Goal: Task Accomplishment & Management: Manage account settings

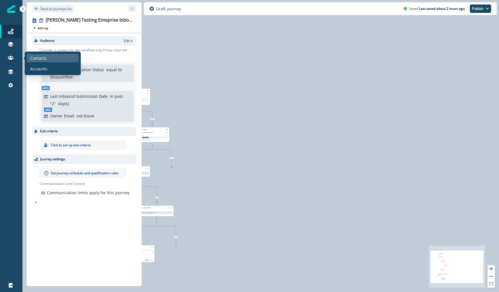
click at [28, 57] on div "Contacts" at bounding box center [53, 58] width 52 height 8
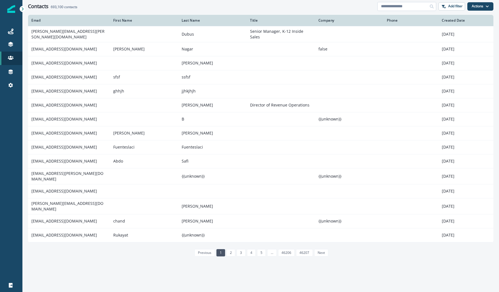
click at [417, 8] on input at bounding box center [406, 6] width 59 height 9
paste input "**********"
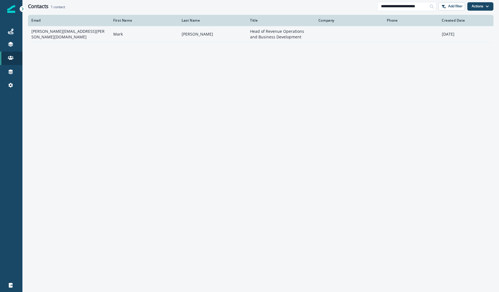
type input "**********"
click at [97, 34] on td "mark.shockley@embrace.io" at bounding box center [69, 34] width 82 height 16
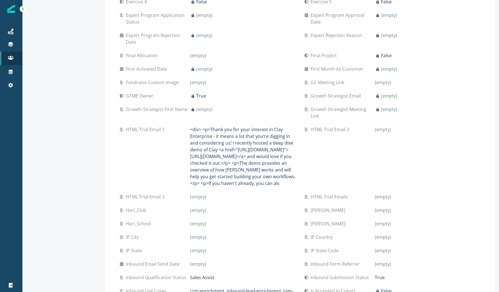
scroll to position [412, 0]
click at [245, 183] on p "<div> <p>Thank you for your interest in Clay Enterprise - it means a lot that y…" at bounding box center [242, 156] width 105 height 61
drag, startPoint x: 278, startPoint y: 194, endPoint x: 186, endPoint y: 124, distance: 115.9
click at [186, 126] on div "HTML Trial Email 1 <div> <p>Thank you for your interest in Clay Enterprise - it…" at bounding box center [208, 156] width 176 height 61
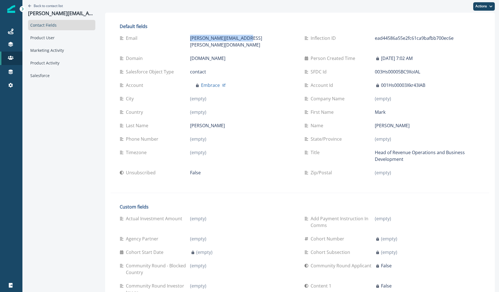
drag, startPoint x: 250, startPoint y: 39, endPoint x: 189, endPoint y: 39, distance: 61.3
click at [190, 39] on div "[PERSON_NAME][EMAIL_ADDRESS][PERSON_NAME][DOMAIN_NAME]" at bounding box center [242, 41] width 105 height 13
copy p "[PERSON_NAME][EMAIL_ADDRESS][PERSON_NAME][DOMAIN_NAME]"
click at [16, 31] on div "Journeys" at bounding box center [11, 31] width 18 height 7
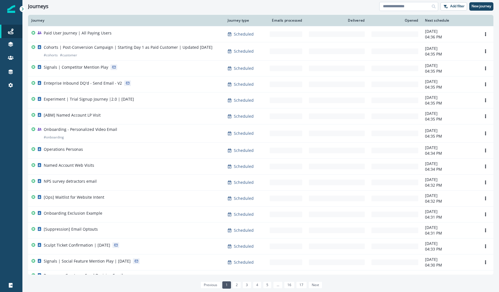
click at [395, 3] on input at bounding box center [408, 6] width 59 height 9
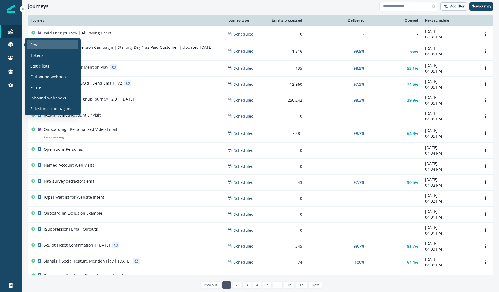
click at [31, 44] on p "Emails" at bounding box center [36, 45] width 12 height 6
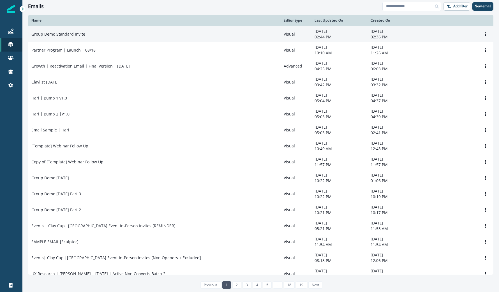
click at [157, 39] on td "Group Demo Standard Invite" at bounding box center [154, 34] width 252 height 16
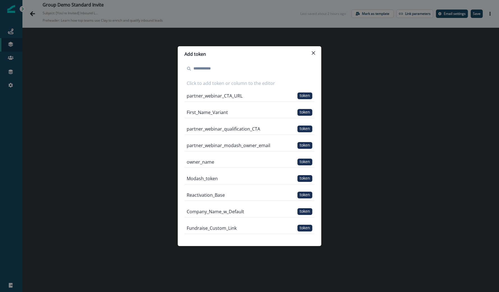
click at [224, 69] on input at bounding box center [249, 68] width 130 height 9
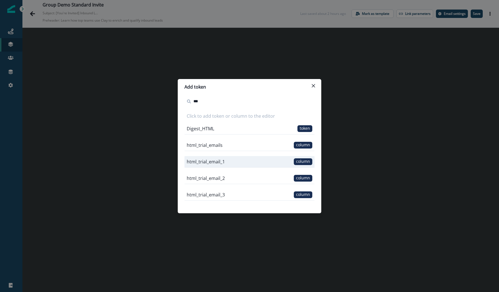
type input "***"
click at [220, 161] on p "html_trial_email_1" at bounding box center [206, 161] width 38 height 7
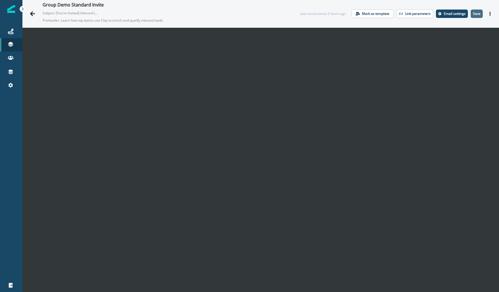
click at [480, 14] on button "Save" at bounding box center [476, 14] width 12 height 8
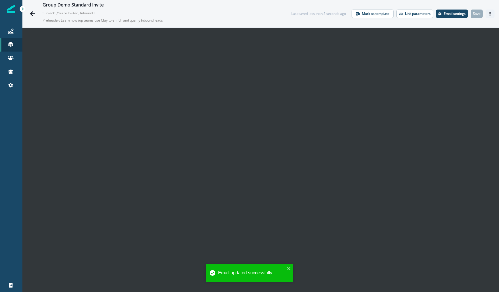
click at [490, 13] on icon "Actions" at bounding box center [490, 14] width 4 height 4
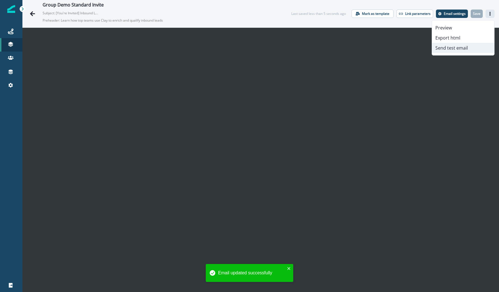
click at [466, 45] on button "Send test email" at bounding box center [463, 48] width 62 height 10
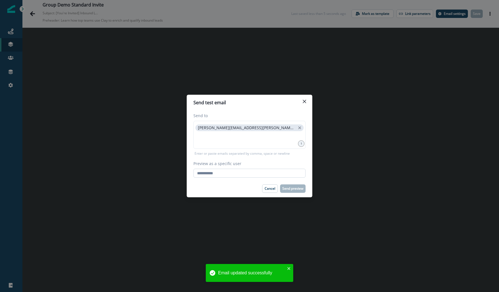
click at [234, 172] on input "Preview as a specific user" at bounding box center [249, 173] width 112 height 9
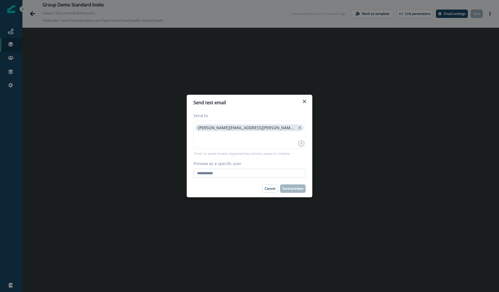
paste input "**********"
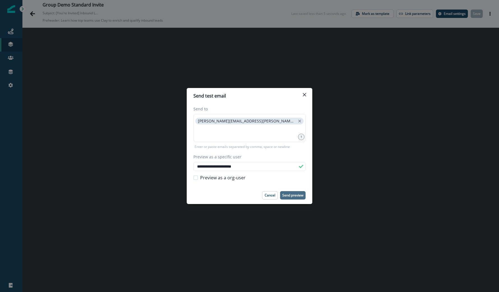
type input "**********"
click at [288, 194] on p "Send preview" at bounding box center [292, 195] width 21 height 4
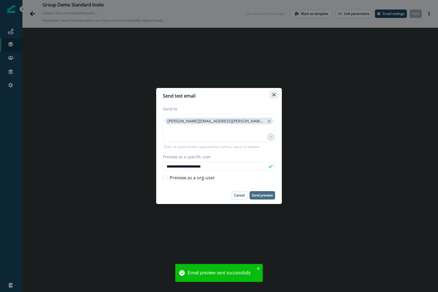
click at [276, 94] on button "Close" at bounding box center [273, 94] width 9 height 9
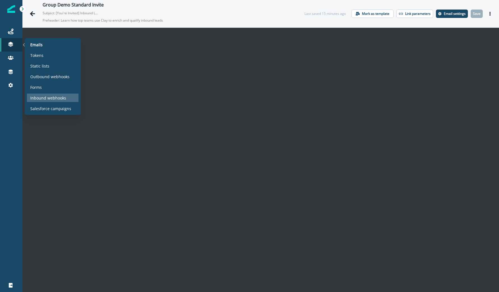
click at [46, 95] on p "Inbound webhooks" at bounding box center [48, 98] width 36 height 6
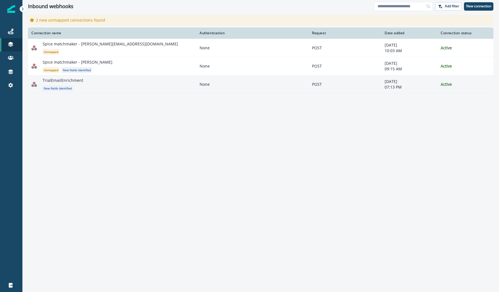
click at [176, 82] on div "TrialEmailEnrichment New fields identified" at bounding box center [118, 84] width 150 height 13
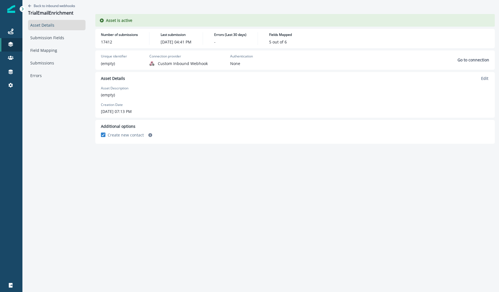
click at [110, 44] on p "17412" at bounding box center [106, 42] width 11 height 6
click at [62, 39] on link "Submission Fields" at bounding box center [56, 37] width 57 height 10
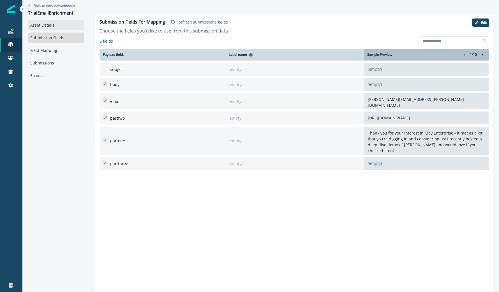
click at [61, 24] on link "Asset Details" at bounding box center [56, 25] width 56 height 10
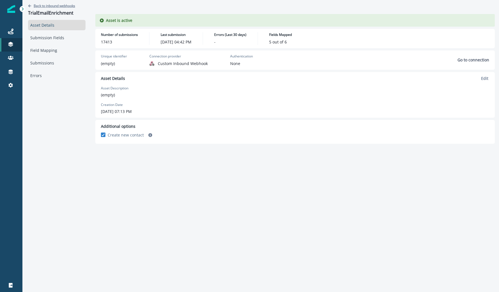
click at [33, 6] on button "Back to inbound webhooks" at bounding box center [51, 5] width 47 height 5
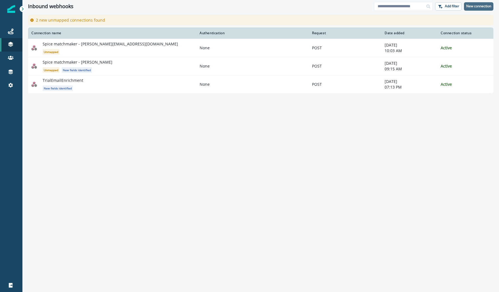
click at [489, 5] on p "New connection" at bounding box center [478, 6] width 25 height 4
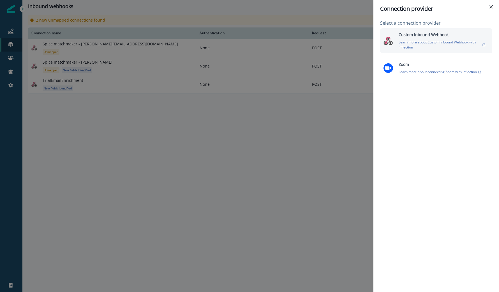
click at [479, 38] on div "Custom Inbound Webhook Learn more about Custom Inbound Webhook with Inflection" at bounding box center [442, 41] width 94 height 18
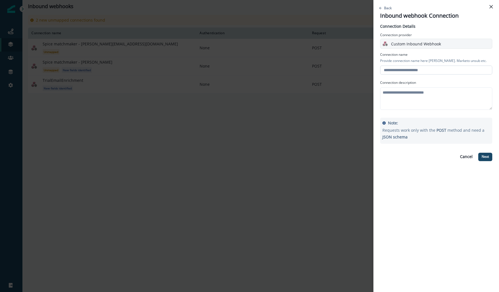
click at [453, 67] on input "text" at bounding box center [436, 70] width 112 height 9
type input "**********"
click at [428, 101] on textarea at bounding box center [436, 98] width 112 height 22
type textarea "**********"
click at [483, 158] on p "Next" at bounding box center [484, 157] width 7 height 4
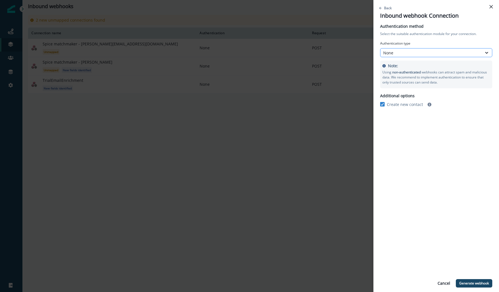
click at [432, 56] on div "None" at bounding box center [430, 52] width 101 height 7
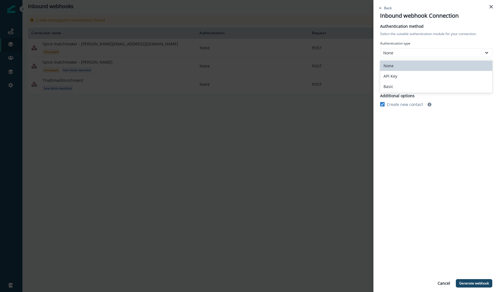
click at [426, 40] on div "Authentication type None selected, 1 of 3. 3 results available. Use Up and Down…" at bounding box center [436, 65] width 112 height 52
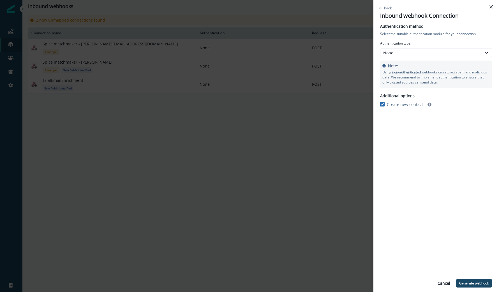
click at [382, 104] on polyline at bounding box center [382, 104] width 3 height 2
click at [475, 281] on p "Generate webhook" at bounding box center [474, 283] width 30 height 4
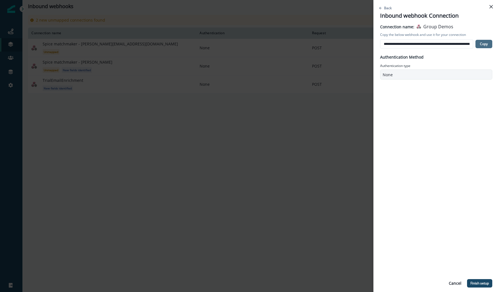
click at [485, 45] on p "Copy" at bounding box center [484, 44] width 8 height 4
click at [478, 284] on p "Finish setup" at bounding box center [479, 283] width 18 height 4
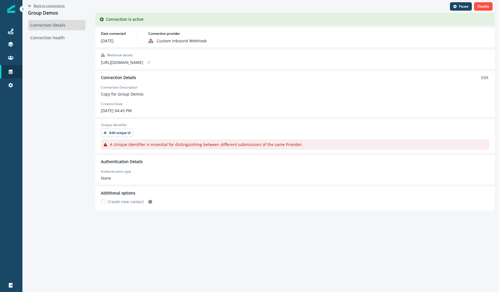
click at [29, 5] on icon "Go back" at bounding box center [29, 5] width 3 height 3
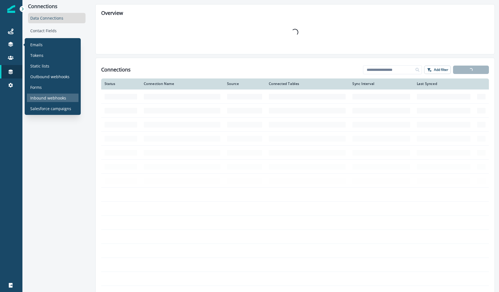
click at [43, 97] on p "Inbound webhooks" at bounding box center [48, 98] width 36 height 6
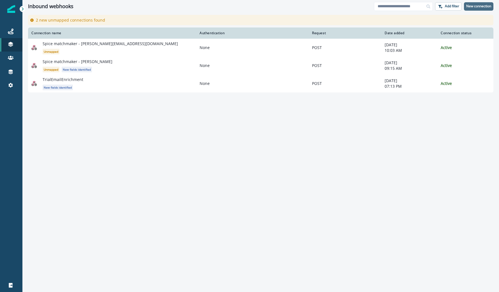
click at [482, 7] on p "New connection" at bounding box center [478, 6] width 25 height 4
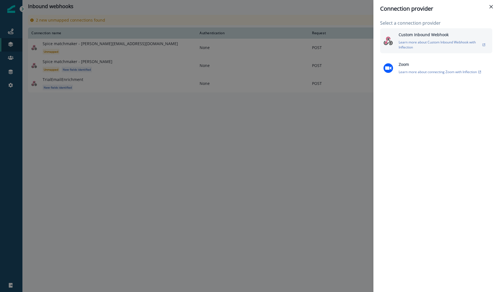
click at [456, 36] on div "Custom Inbound Webhook Learn more about Custom Inbound Webhook with Inflection" at bounding box center [442, 41] width 94 height 18
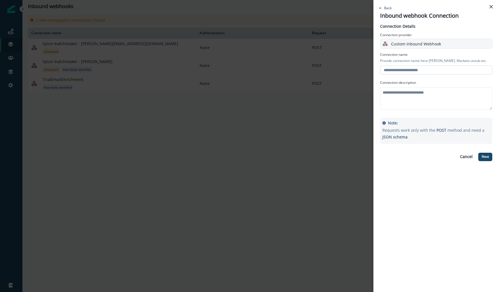
click at [439, 72] on input "text" at bounding box center [436, 70] width 112 height 9
type input "**********"
click at [446, 103] on textarea at bounding box center [436, 98] width 112 height 22
type textarea "**********"
click at [483, 159] on button "Next" at bounding box center [485, 157] width 14 height 8
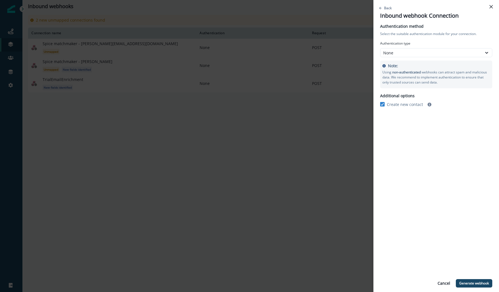
click at [386, 101] on div "Create new contact" at bounding box center [436, 104] width 112 height 11
click at [382, 108] on div "Create new contact" at bounding box center [436, 104] width 112 height 11
click at [379, 108] on div "Authentication method Select the suitable authentication module for your connec…" at bounding box center [435, 156] width 125 height 271
click at [382, 105] on icon at bounding box center [381, 104] width 3 height 3
click at [470, 281] on p "Generate webhook" at bounding box center [474, 283] width 30 height 4
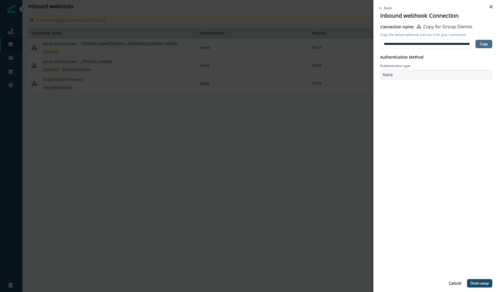
click at [483, 46] on button "Copy" at bounding box center [483, 44] width 17 height 8
click at [479, 280] on button "Finish setup" at bounding box center [479, 283] width 25 height 8
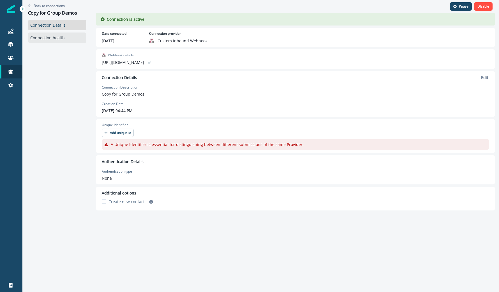
click at [64, 34] on link "Connection health" at bounding box center [57, 37] width 58 height 10
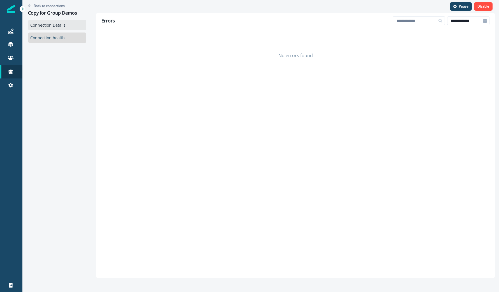
click at [66, 29] on link "Connection Details" at bounding box center [57, 25] width 58 height 10
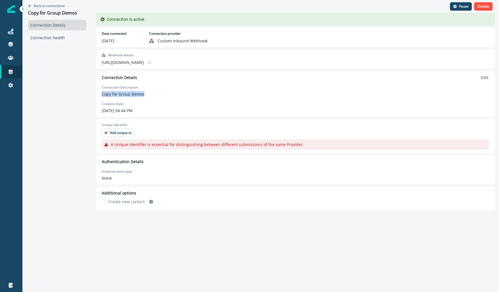
drag, startPoint x: 143, startPoint y: 94, endPoint x: 91, endPoint y: 94, distance: 51.8
click at [92, 94] on div "Pause Disable Connection is active Date connected August 19, 2025 Connection pr…" at bounding box center [295, 139] width 407 height 278
drag, startPoint x: 160, startPoint y: 110, endPoint x: 97, endPoint y: 110, distance: 62.7
click at [97, 110] on div "Connection Details Edit Connection Description Copy for Group Demos Creation Da…" at bounding box center [295, 94] width 398 height 46
drag, startPoint x: 147, startPoint y: 94, endPoint x: 98, endPoint y: 94, distance: 49.0
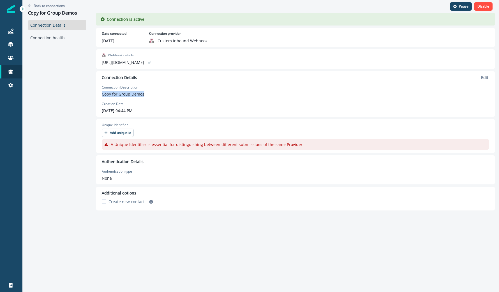
click at [98, 94] on div "Connection Details Edit Connection Description Copy for Group Demos Creation Da…" at bounding box center [295, 94] width 398 height 46
click at [58, 6] on p "Back to connections" at bounding box center [49, 5] width 31 height 5
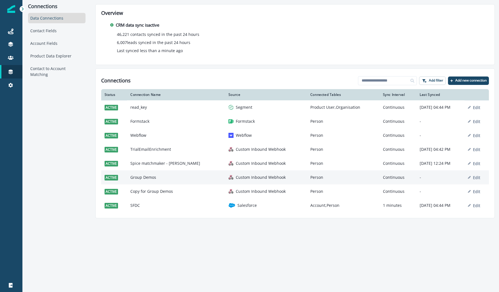
click at [441, 179] on p "-" at bounding box center [439, 178] width 41 height 6
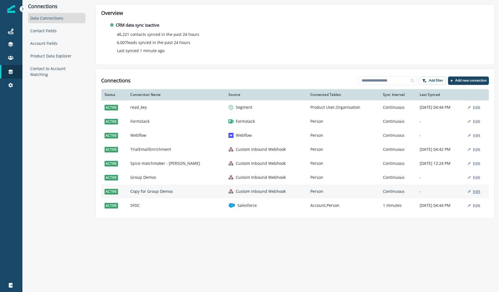
click at [474, 190] on p "Edit" at bounding box center [476, 191] width 7 height 5
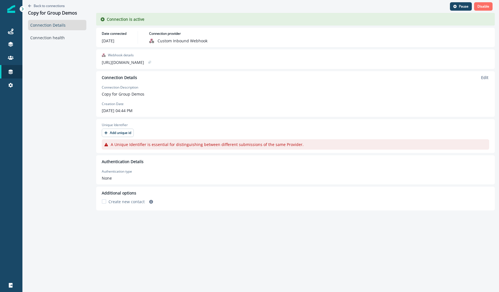
click at [478, 8] on button "Disable" at bounding box center [483, 6] width 18 height 8
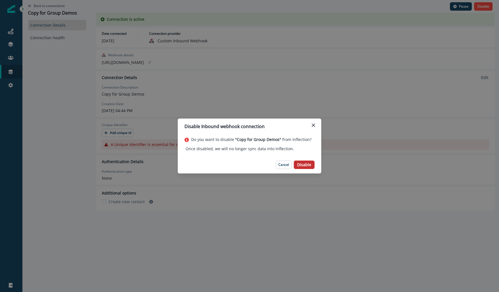
click at [302, 163] on p "Disable" at bounding box center [304, 164] width 14 height 5
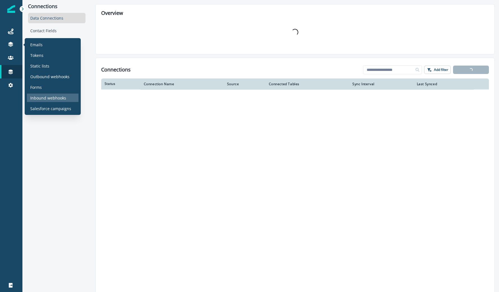
click at [42, 97] on p "Inbound webhooks" at bounding box center [48, 98] width 36 height 6
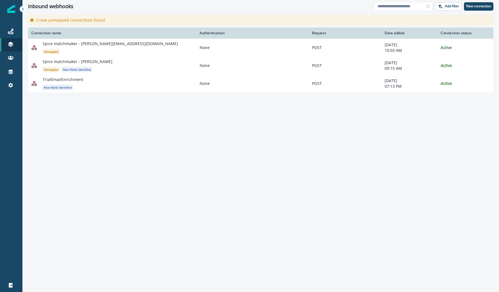
click at [293, 140] on div "Connection name Authentication Request Date added Connection status Spice match…" at bounding box center [260, 159] width 476 height 264
click at [470, 9] on button "New connection" at bounding box center [478, 6] width 29 height 8
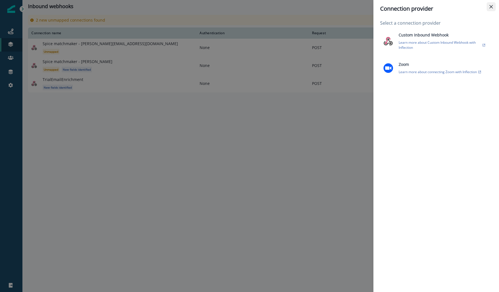
click at [491, 9] on button "Close" at bounding box center [490, 6] width 9 height 9
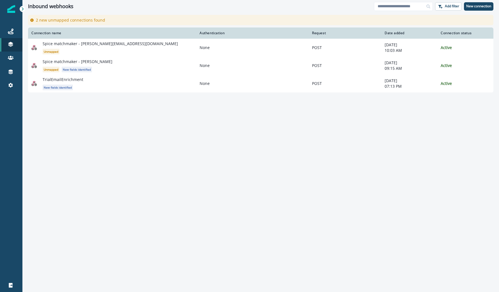
click at [55, 19] on p "2 new unmapped connections found" at bounding box center [70, 20] width 69 height 6
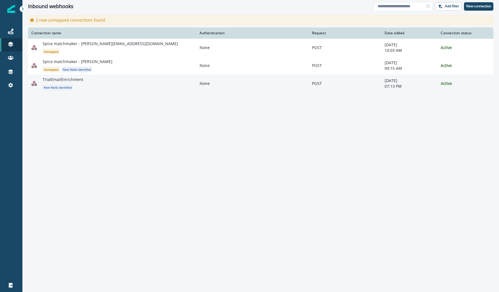
click at [69, 87] on span "New fields identified" at bounding box center [58, 88] width 30 height 6
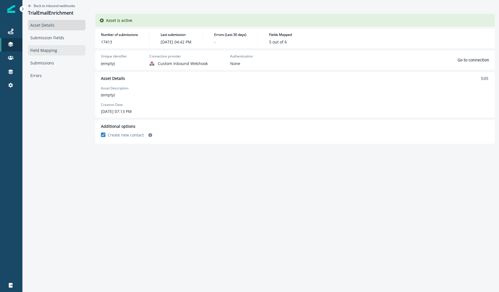
click at [57, 48] on link "Field Mapping" at bounding box center [56, 50] width 57 height 10
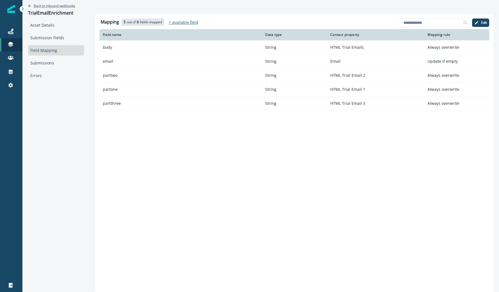
click at [53, 6] on p "Back to inbound webhooks" at bounding box center [54, 5] width 41 height 5
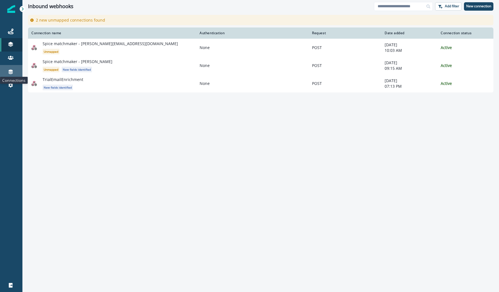
click at [13, 71] on icon at bounding box center [11, 72] width 6 height 6
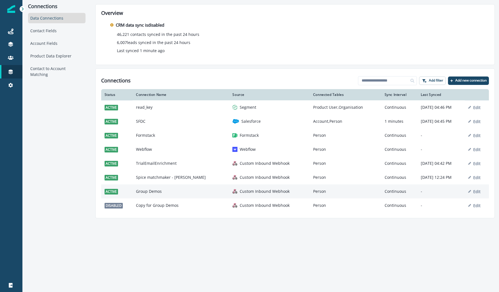
click at [173, 185] on td "Group Demos" at bounding box center [180, 191] width 96 height 14
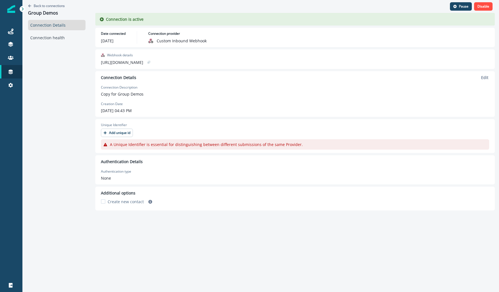
click at [68, 26] on link "Connection Details" at bounding box center [56, 25] width 57 height 10
click at [38, 6] on p "Back to connections" at bounding box center [49, 5] width 31 height 5
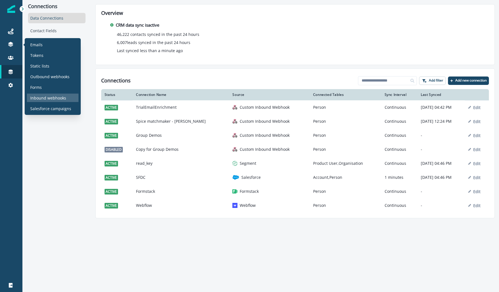
click at [54, 94] on div "Inbound webhooks" at bounding box center [53, 98] width 52 height 8
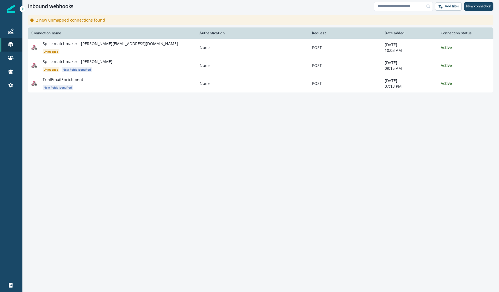
click at [75, 17] on div "2 new unmapped connections found" at bounding box center [260, 20] width 465 height 10
click at [75, 20] on p "2 new unmapped connections found" at bounding box center [70, 20] width 69 height 6
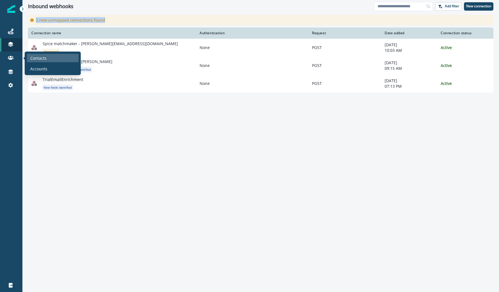
click at [28, 57] on div "Contacts" at bounding box center [53, 58] width 52 height 8
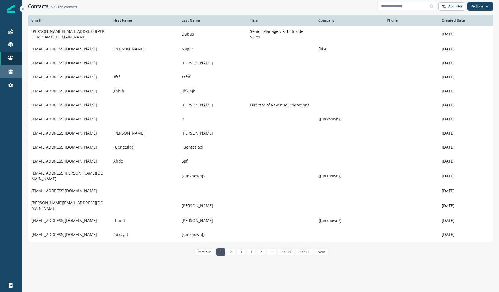
click at [10, 71] on icon at bounding box center [11, 72] width 4 height 4
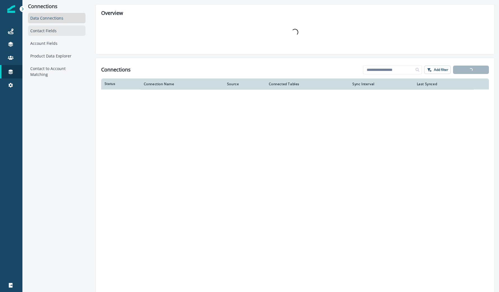
click at [52, 29] on div "Contact Fields" at bounding box center [56, 30] width 57 height 10
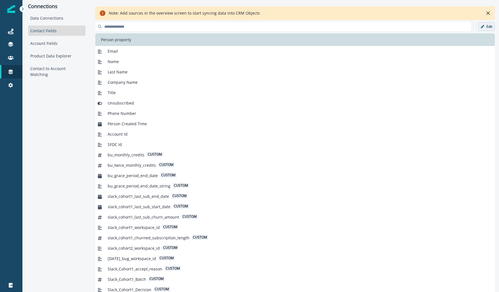
click at [490, 26] on p "Edit" at bounding box center [489, 27] width 6 height 4
click at [445, 27] on p "Add new field" at bounding box center [444, 26] width 26 height 5
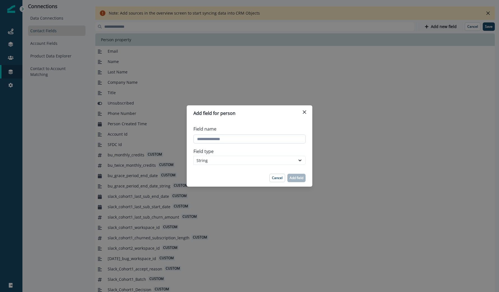
click at [240, 139] on input "Field name" at bounding box center [249, 138] width 112 height 9
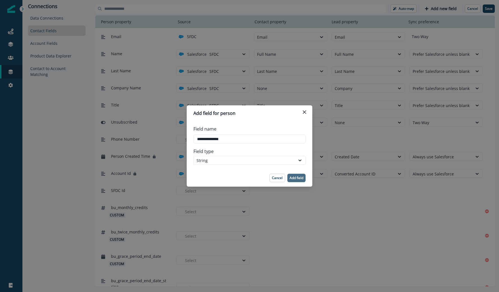
type input "**********"
click at [296, 176] on p "Add field" at bounding box center [296, 178] width 14 height 4
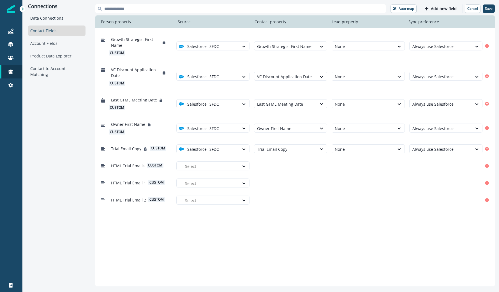
scroll to position [2857, 0]
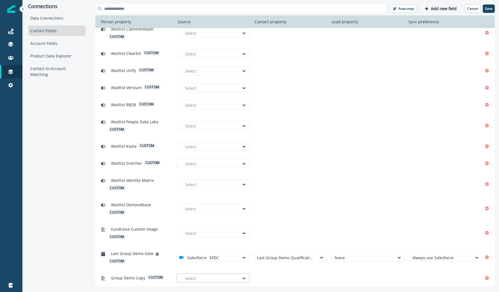
click at [192, 276] on div at bounding box center [210, 278] width 51 height 7
click at [360, 274] on div "Group Demo Copy custom SFDC, 1 of 1. 1 result available. Use Up and Down to cho…" at bounding box center [290, 278] width 383 height 10
click at [487, 8] on p "Save" at bounding box center [489, 9] width 8 height 4
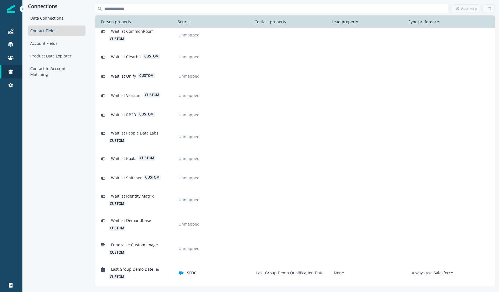
scroll to position [2875, 0]
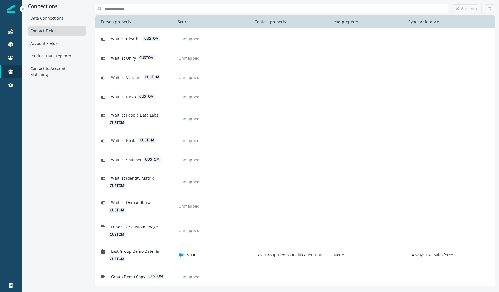
click at [129, 279] on span "Group Demo Copy" at bounding box center [128, 277] width 34 height 6
click at [129, 277] on span "Group Demo Copy" at bounding box center [128, 277] width 34 height 6
click at [61, 21] on div "Data Connections" at bounding box center [56, 18] width 57 height 10
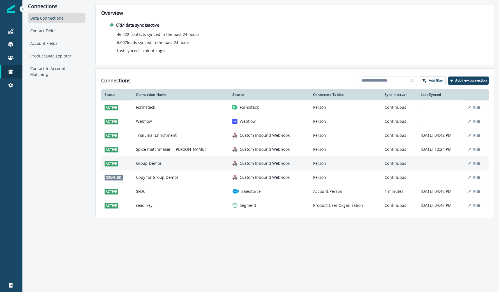
click at [185, 165] on td "Group Demos" at bounding box center [180, 163] width 96 height 14
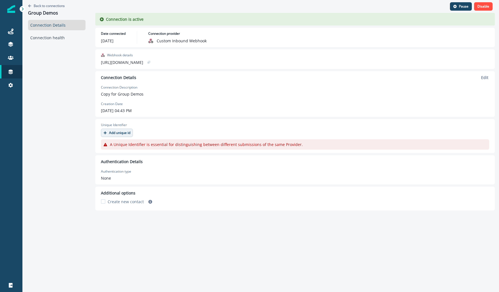
click at [123, 132] on p "Add unique id" at bounding box center [119, 133] width 21 height 4
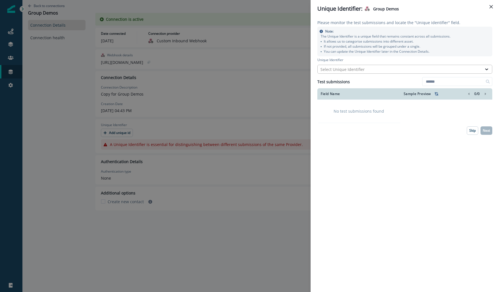
click at [384, 71] on div "Select Unique Identifier" at bounding box center [399, 69] width 159 height 6
click at [383, 58] on label "Unique Identifier" at bounding box center [402, 59] width 171 height 5
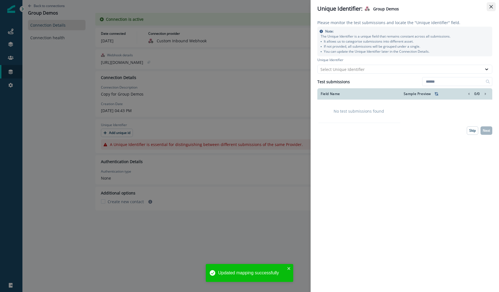
click at [491, 6] on icon "Close" at bounding box center [490, 6] width 3 height 3
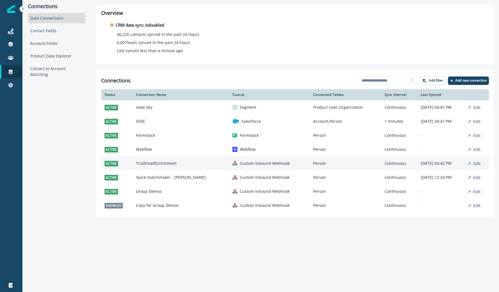
click at [180, 164] on td "TrialEmailEnrichment" at bounding box center [180, 163] width 96 height 14
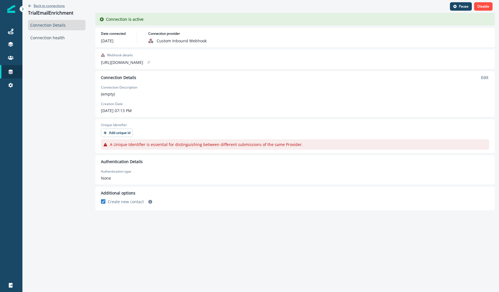
click at [36, 6] on p "Back to connections" at bounding box center [49, 5] width 31 height 5
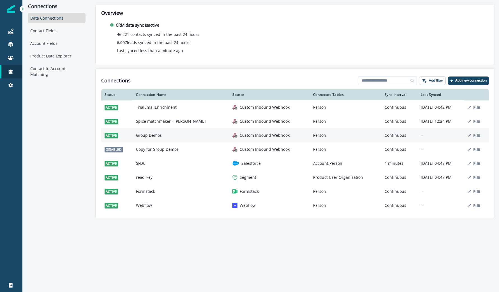
click at [250, 136] on p "Custom Inbound Webhook" at bounding box center [264, 135] width 50 height 6
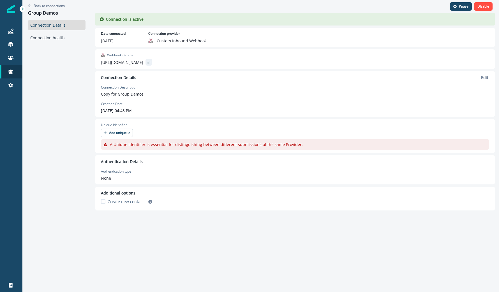
click at [150, 61] on icon "copy" at bounding box center [148, 62] width 3 height 3
click at [81, 75] on div "Back to connections Group Demos Connection Details Connection health" at bounding box center [56, 139] width 69 height 278
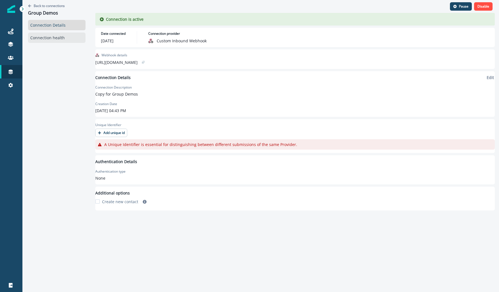
click at [63, 38] on link "Connection health" at bounding box center [56, 37] width 57 height 10
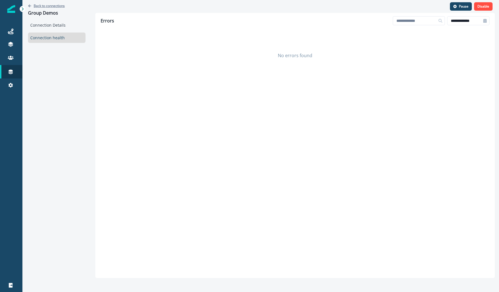
click at [35, 6] on p "Back to connections" at bounding box center [49, 5] width 31 height 5
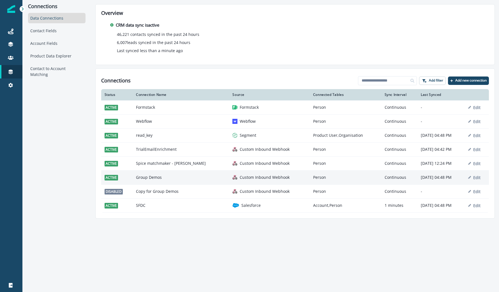
click at [163, 174] on td "Group Demos" at bounding box center [180, 177] width 96 height 14
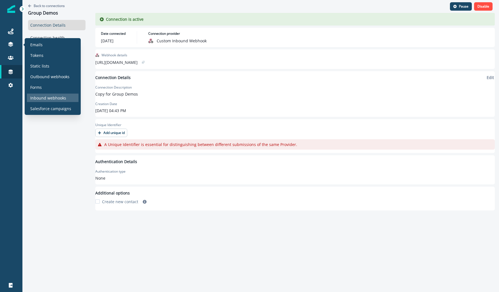
click at [51, 95] on p "Inbound webhooks" at bounding box center [48, 98] width 36 height 6
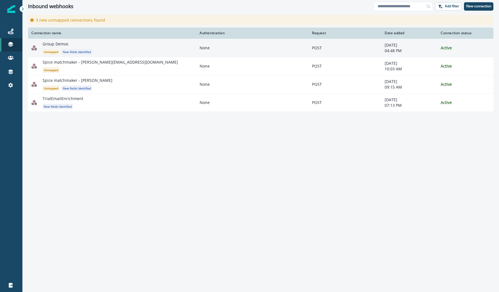
click at [157, 44] on div "Group Demos Unmapped New fields identified" at bounding box center [118, 47] width 150 height 13
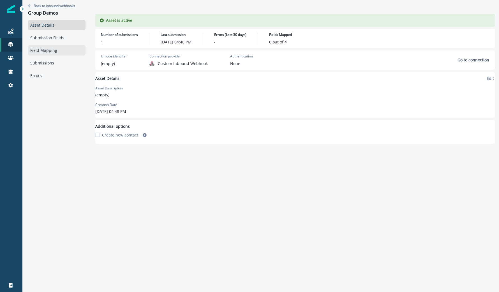
click at [48, 49] on link "Field Mapping" at bounding box center [56, 50] width 57 height 10
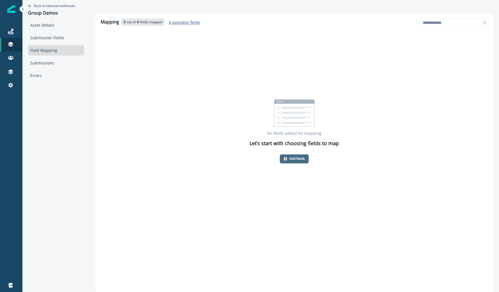
click at [286, 158] on icon "button" at bounding box center [285, 158] width 3 height 3
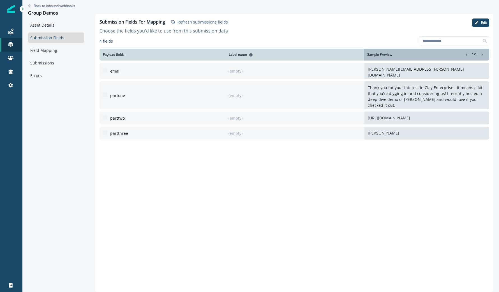
click at [238, 89] on p "(empty)" at bounding box center [290, 95] width 125 height 13
click at [237, 89] on p "(empty)" at bounding box center [290, 95] width 125 height 13
click at [105, 92] on span at bounding box center [105, 94] width 4 height 4
click at [104, 92] on span at bounding box center [105, 94] width 4 height 4
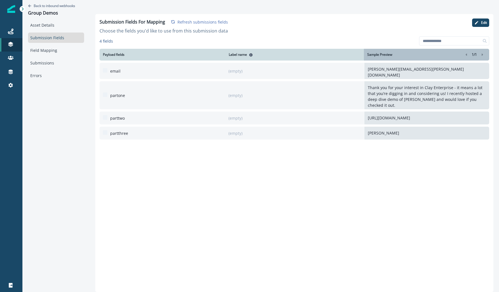
click at [477, 17] on div "Submission Fields For Mapping Refresh submissions fields Choose the fields you'…" at bounding box center [294, 153] width 398 height 278
click at [459, 3] on div "Back to inbound webhooks Group Demos Asset Details Submission Fields Field Mapp…" at bounding box center [260, 139] width 476 height 278
click at [479, 22] on button "Edit" at bounding box center [480, 22] width 17 height 8
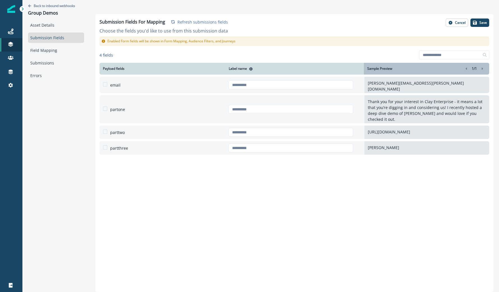
click at [105, 106] on span at bounding box center [105, 108] width 4 height 4
click at [312, 105] on input "text" at bounding box center [290, 109] width 125 height 9
type input "**********"
click at [288, 125] on div "[URL][DOMAIN_NAME]" at bounding box center [358, 131] width 260 height 13
click at [106, 129] on span at bounding box center [105, 131] width 4 height 4
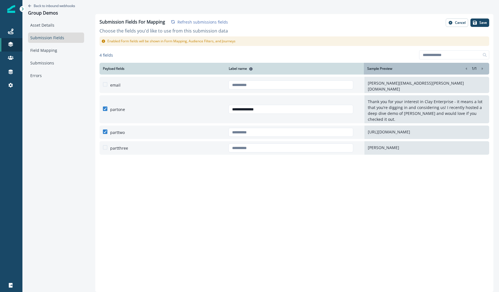
click at [247, 125] on div at bounding box center [290, 131] width 125 height 13
click at [247, 128] on input "text" at bounding box center [290, 132] width 125 height 9
type input "**********"
click at [104, 145] on span at bounding box center [105, 147] width 4 height 4
click at [272, 146] on input "text" at bounding box center [290, 147] width 125 height 9
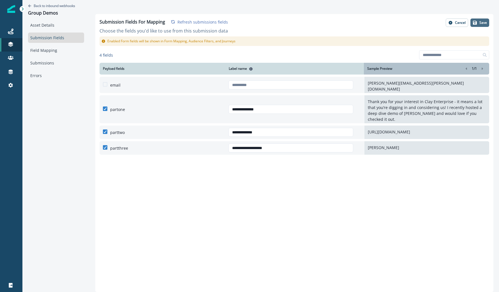
type input "**********"
click at [480, 22] on p "Save" at bounding box center [483, 23] width 8 height 4
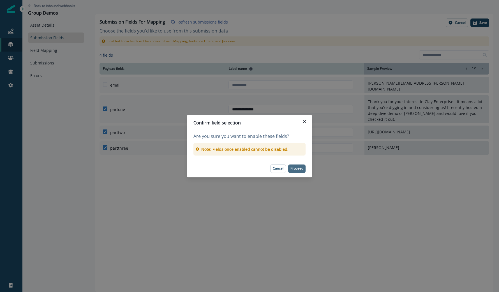
click at [295, 168] on p "Proceed" at bounding box center [296, 168] width 13 height 4
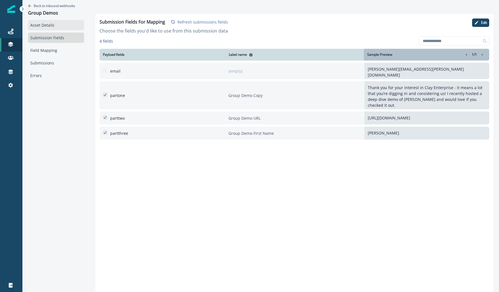
click at [62, 26] on link "Asset Details" at bounding box center [56, 25] width 56 height 10
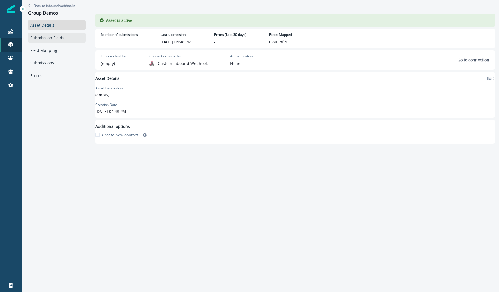
click at [61, 33] on link "Submission Fields" at bounding box center [56, 37] width 57 height 10
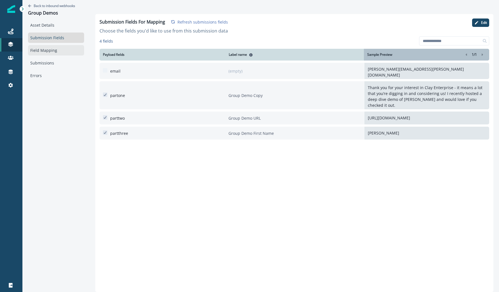
click at [58, 52] on link "Field Mapping" at bounding box center [56, 50] width 56 height 10
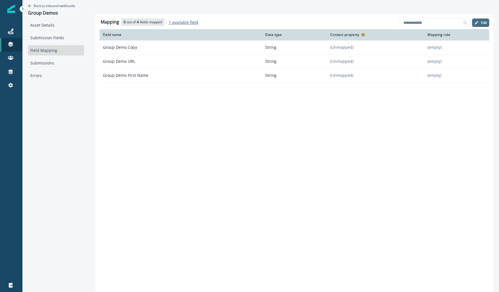
click at [479, 22] on button "Edit" at bounding box center [480, 22] width 17 height 8
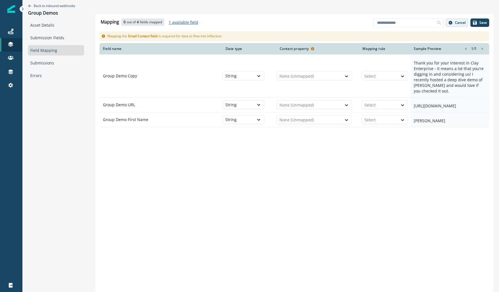
click at [452, 19] on button "Cancel" at bounding box center [456, 22] width 22 height 8
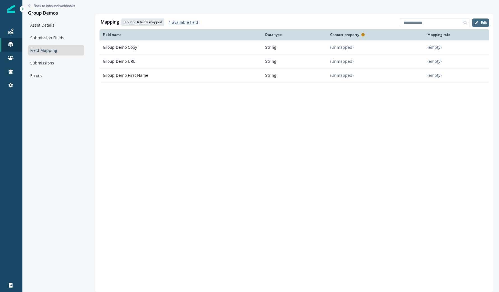
click at [474, 19] on button "Edit" at bounding box center [480, 22] width 17 height 8
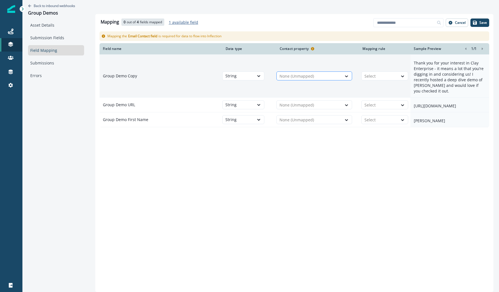
click at [309, 73] on div at bounding box center [308, 76] width 59 height 7
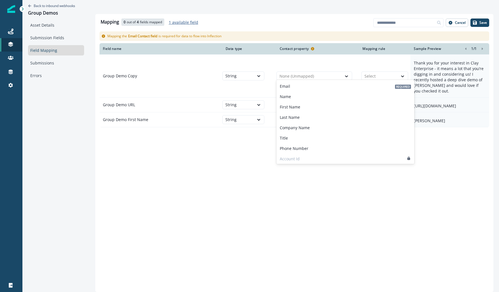
click at [291, 27] on div "Mapping 0 out of 4 fields mapped 1 available field Add fields Cancel Save" at bounding box center [293, 23] width 389 height 12
click at [448, 17] on div "Mapping 0 out of 4 fields mapped 1 available field Add fields Cancel Save" at bounding box center [293, 23] width 389 height 12
click at [450, 18] on div "Add fields Cancel Save" at bounding box center [431, 22] width 116 height 9
click at [452, 21] on icon "button" at bounding box center [450, 23] width 4 height 4
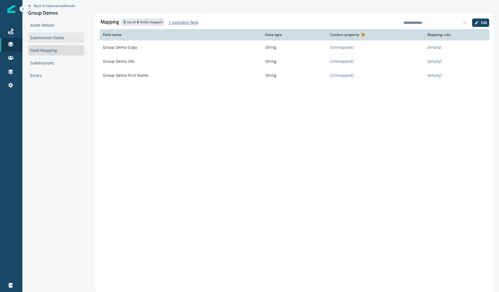
click at [53, 39] on link "Submission Fields" at bounding box center [56, 37] width 56 height 10
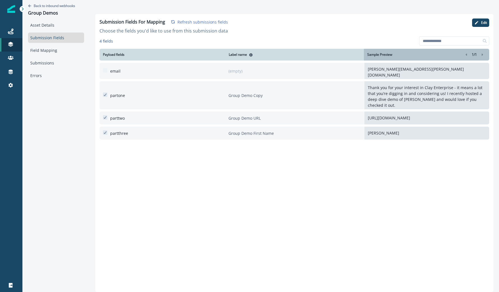
click at [104, 69] on span at bounding box center [105, 70] width 4 height 4
click at [474, 23] on icon "button" at bounding box center [476, 22] width 4 height 4
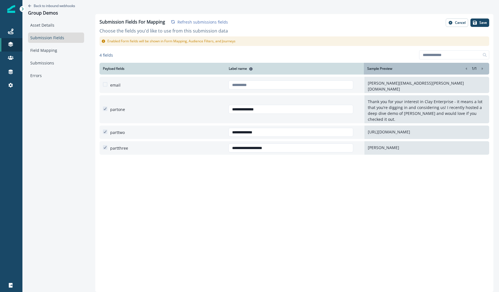
click at [105, 83] on span at bounding box center [105, 84] width 4 height 4
click at [270, 83] on input "text" at bounding box center [290, 84] width 125 height 9
type input "*****"
click at [480, 24] on p "Save" at bounding box center [483, 23] width 8 height 4
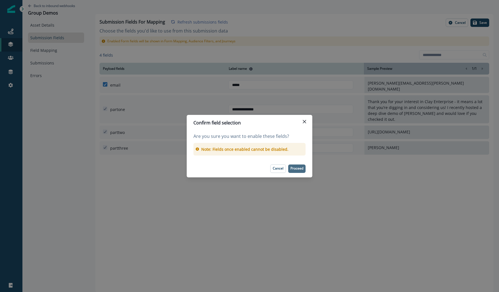
click at [293, 165] on button "Proceed" at bounding box center [296, 168] width 17 height 8
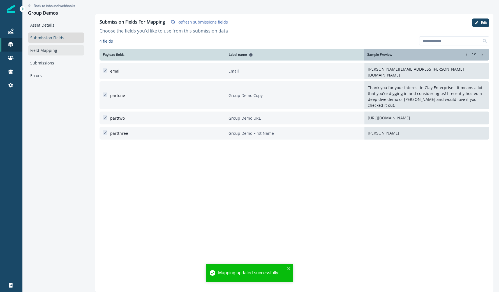
click at [52, 51] on link "Field Mapping" at bounding box center [56, 50] width 56 height 10
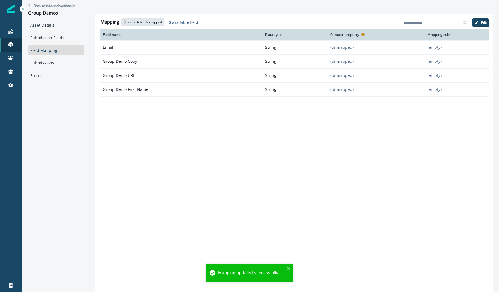
click at [471, 25] on div "Add fields Edit" at bounding box center [443, 22] width 89 height 9
click at [474, 22] on icon "button" at bounding box center [476, 22] width 4 height 4
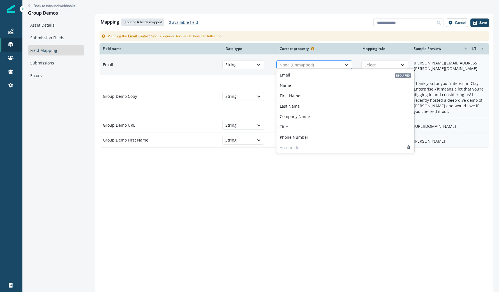
click at [310, 62] on div at bounding box center [308, 65] width 59 height 7
type input "**"
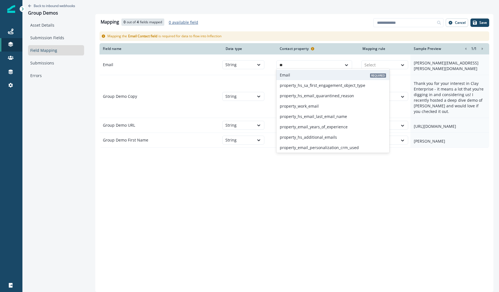
click at [305, 70] on div "Email Required" at bounding box center [332, 75] width 113 height 10
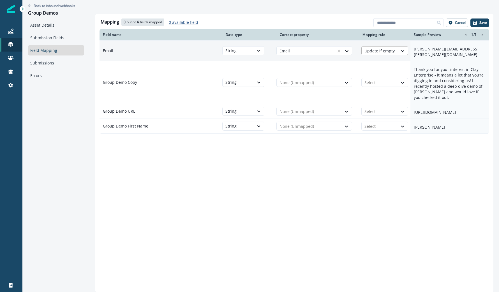
click at [381, 49] on div at bounding box center [379, 51] width 31 height 7
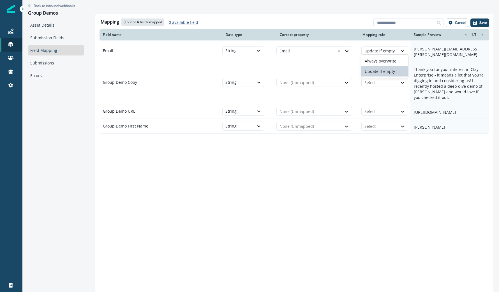
click at [317, 21] on div "Mapping 0 out of 4 fields mapped 0 available field Add fields Cancel Save" at bounding box center [293, 23] width 389 height 12
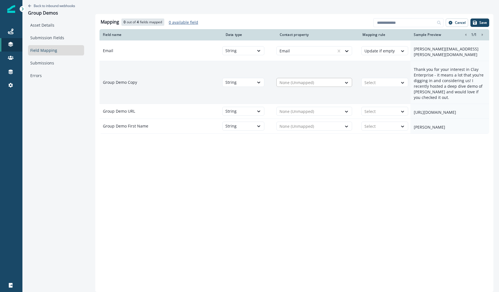
click at [323, 79] on div at bounding box center [308, 82] width 59 height 7
type input "*****"
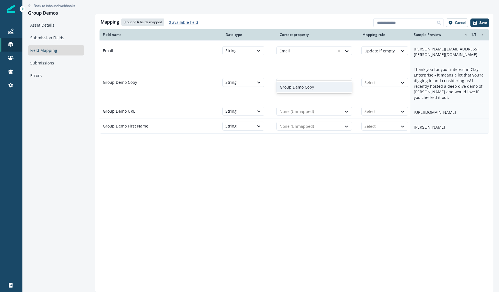
click at [314, 83] on div "Group Demo Copy" at bounding box center [314, 87] width 76 height 10
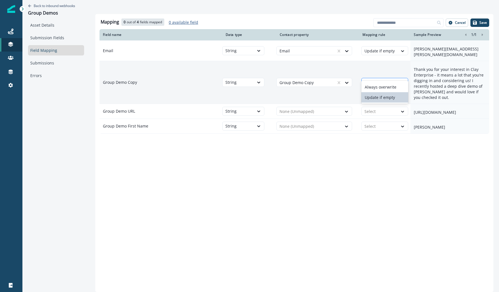
click at [375, 79] on div at bounding box center [379, 82] width 31 height 7
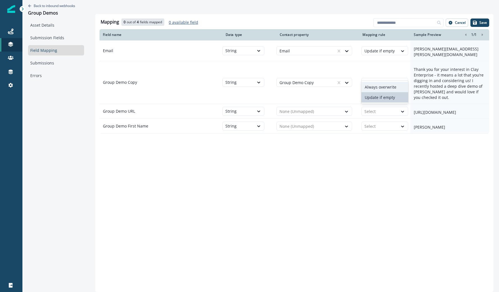
click at [374, 87] on div "Always overwrite" at bounding box center [384, 87] width 47 height 10
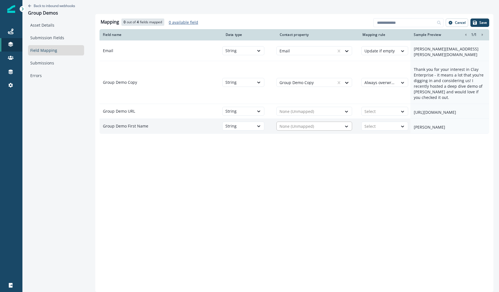
click at [336, 123] on div at bounding box center [308, 126] width 59 height 7
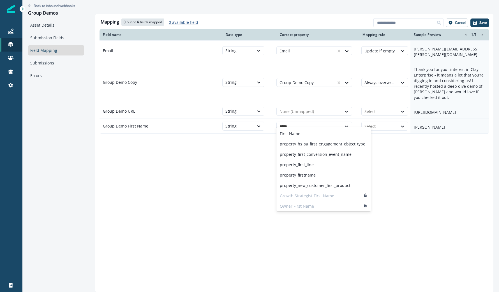
type input "*****"
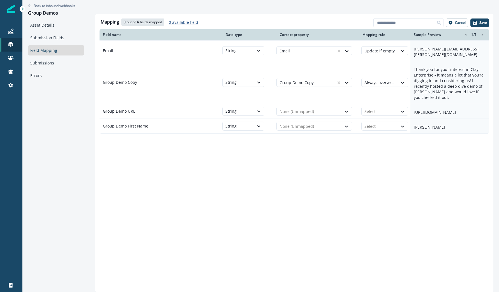
click at [428, 166] on div "Mapping 0 out of 4 fields mapped 0 available field Add fields Cancel Save Field…" at bounding box center [294, 153] width 398 height 278
click at [477, 24] on button "Save" at bounding box center [479, 22] width 19 height 8
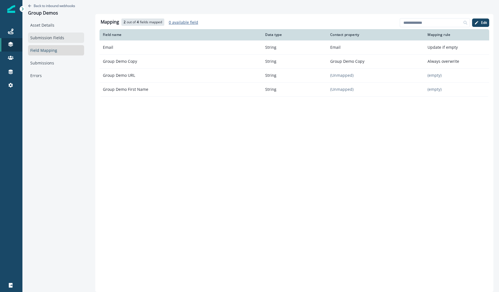
click at [61, 39] on link "Submission Fields" at bounding box center [56, 37] width 56 height 10
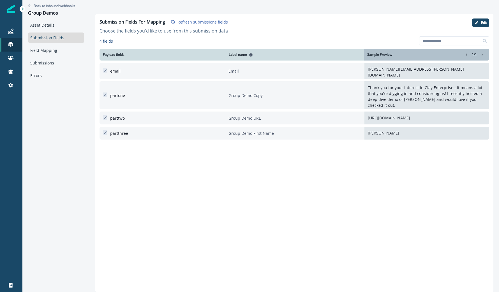
click at [205, 22] on p "Refresh submissions fields" at bounding box center [202, 21] width 50 height 5
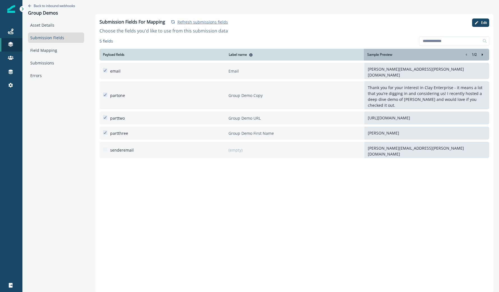
click at [99, 143] on div "senderemail (empty) marilin.berg@clay.com" at bounding box center [293, 150] width 389 height 16
click at [104, 147] on span at bounding box center [105, 149] width 4 height 4
click at [474, 24] on icon "button" at bounding box center [476, 22] width 4 height 4
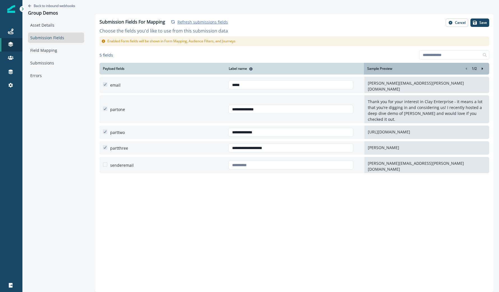
click at [103, 162] on span at bounding box center [105, 164] width 4 height 4
click at [270, 160] on input "text" at bounding box center [290, 164] width 125 height 9
type input "**********"
click at [474, 17] on div "**********" at bounding box center [294, 153] width 398 height 278
click at [474, 19] on button "Save" at bounding box center [479, 22] width 19 height 8
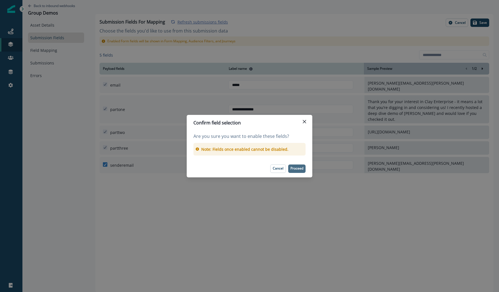
click at [300, 169] on p "Proceed" at bounding box center [296, 168] width 13 height 4
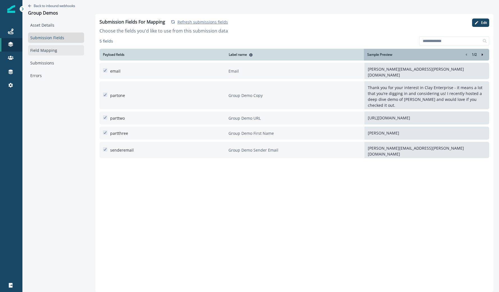
click at [62, 47] on link "Field Mapping" at bounding box center [56, 50] width 56 height 10
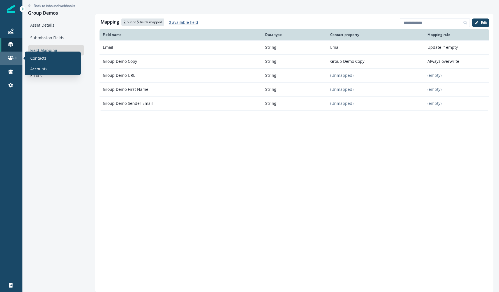
click at [14, 53] on link at bounding box center [11, 58] width 22 height 13
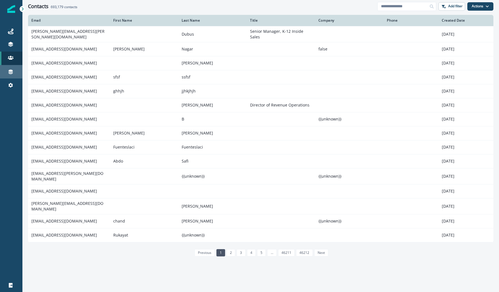
click at [15, 70] on div "Connections" at bounding box center [11, 71] width 18 height 7
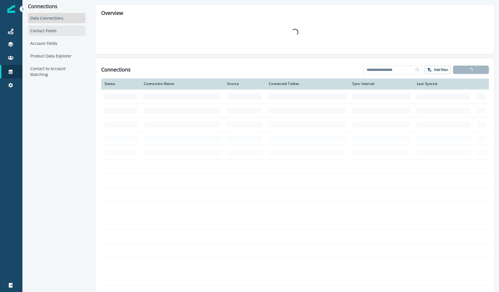
click at [57, 32] on div "Contact Fields" at bounding box center [56, 30] width 57 height 10
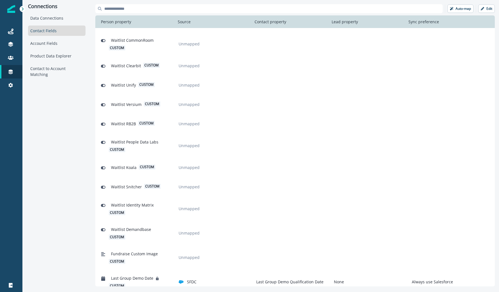
scroll to position [1529, 0]
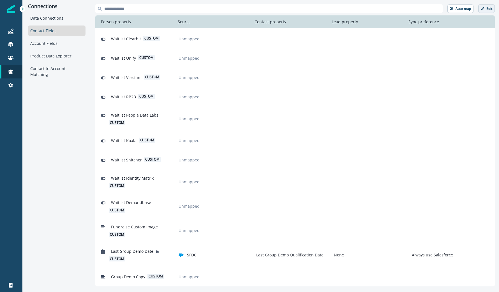
click at [487, 11] on button "Edit" at bounding box center [486, 8] width 17 height 8
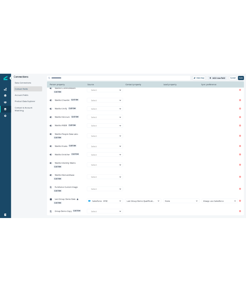
scroll to position [1513, 0]
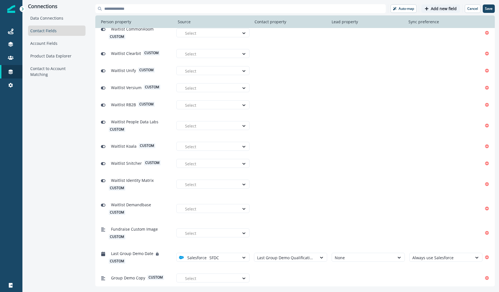
click at [444, 8] on p "Add new field" at bounding box center [444, 8] width 26 height 5
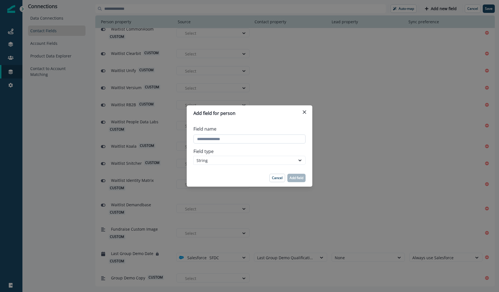
click at [257, 137] on input "Field name" at bounding box center [249, 138] width 112 height 9
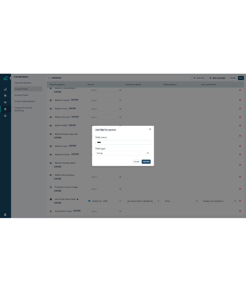
scroll to position [1529, 0]
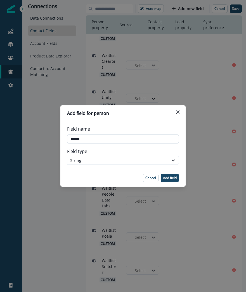
type input "*******"
type input "**********"
click at [168, 176] on p "Add field" at bounding box center [170, 178] width 14 height 4
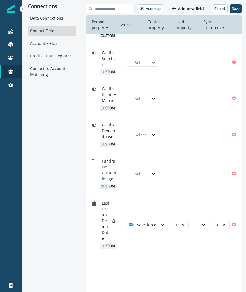
scroll to position [1783, 0]
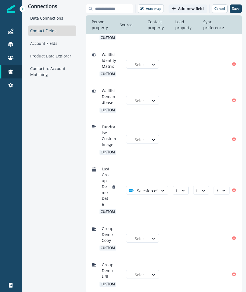
click at [188, 8] on p "Add new field" at bounding box center [191, 8] width 26 height 5
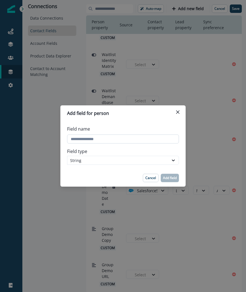
click at [103, 138] on input "Field name" at bounding box center [123, 138] width 112 height 9
type input "**********"
click at [176, 178] on p "Add field" at bounding box center [170, 178] width 14 height 4
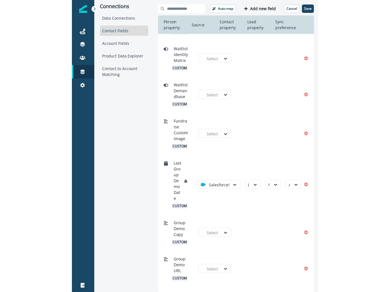
scroll to position [1825, 0]
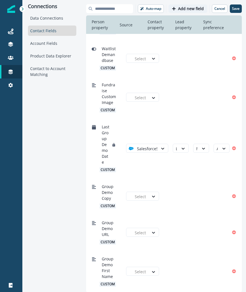
click at [202, 7] on p "Add new field" at bounding box center [191, 8] width 26 height 5
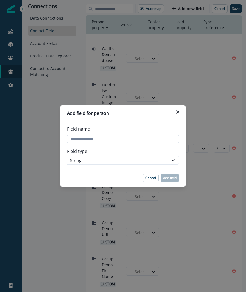
click at [87, 134] on input "Field name" at bounding box center [123, 138] width 112 height 9
type input "**********"
click at [172, 177] on p "Add field" at bounding box center [170, 178] width 14 height 4
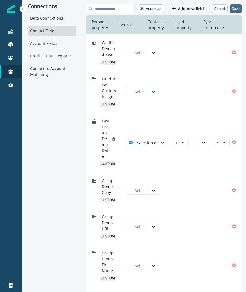
click at [239, 10] on p "Save" at bounding box center [236, 9] width 8 height 4
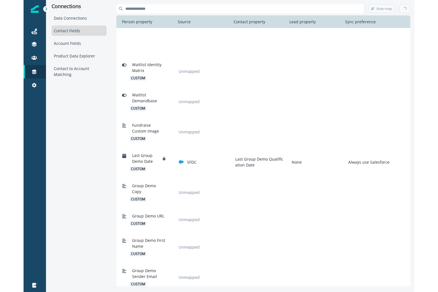
scroll to position [1726, 0]
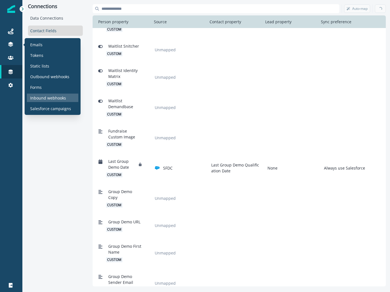
click at [45, 97] on p "Inbound webhooks" at bounding box center [48, 98] width 36 height 6
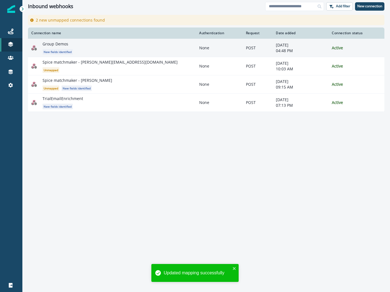
click at [137, 52] on div "Group Demos New fields identified" at bounding box center [118, 47] width 150 height 13
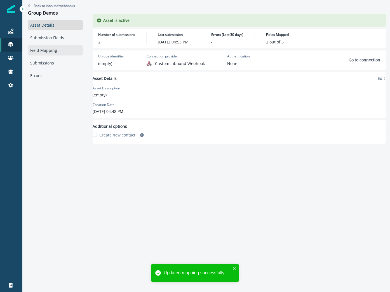
click at [59, 48] on link "Field Mapping" at bounding box center [55, 50] width 55 height 10
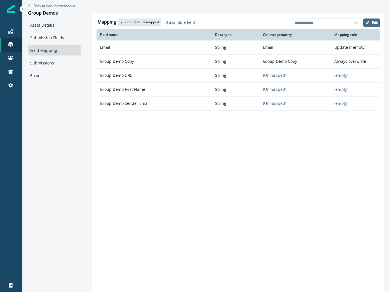
click at [371, 23] on button "Edit" at bounding box center [372, 22] width 17 height 8
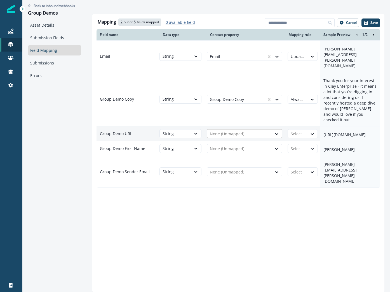
click at [238, 131] on div at bounding box center [239, 134] width 59 height 7
type input "*****"
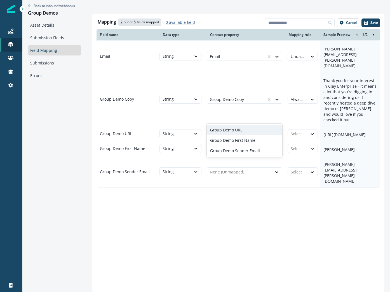
click at [228, 129] on p "Group Demo URL" at bounding box center [226, 130] width 32 height 6
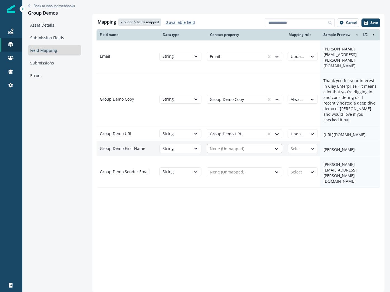
click at [250, 145] on div at bounding box center [239, 148] width 59 height 7
type input "*****"
click at [247, 149] on p "Group Demo First Name" at bounding box center [232, 150] width 45 height 6
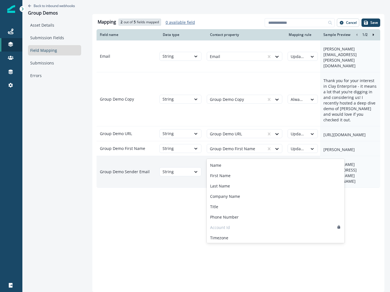
click at [253, 169] on div at bounding box center [239, 172] width 59 height 7
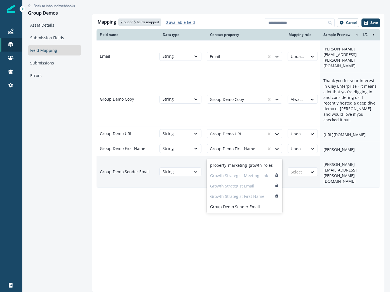
type input "*****"
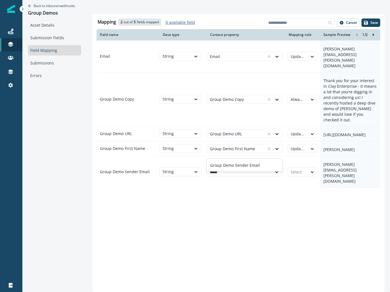
click at [254, 159] on div "Group Demo Sender Email" at bounding box center [245, 165] width 76 height 13
click at [253, 165] on p "Group Demo Sender Email" at bounding box center [235, 165] width 50 height 6
click at [299, 129] on div "Update if empty" at bounding box center [298, 133] width 20 height 9
click at [299, 128] on div "Always overwrite" at bounding box center [307, 130] width 38 height 10
click at [299, 145] on div at bounding box center [298, 148] width 14 height 7
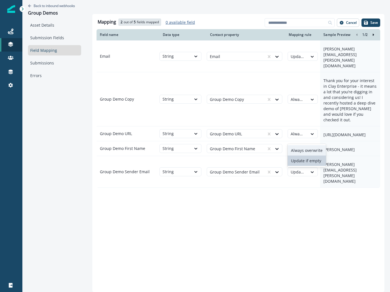
click at [298, 148] on div "Always overwrite" at bounding box center [307, 150] width 38 height 10
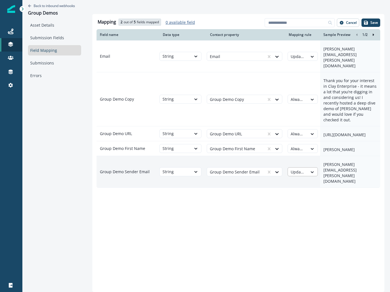
click at [298, 169] on div at bounding box center [298, 172] width 14 height 7
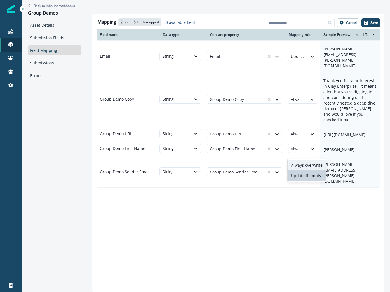
click at [298, 162] on div "Always overwrite" at bounding box center [307, 165] width 38 height 10
click at [373, 22] on p "Save" at bounding box center [375, 23] width 8 height 4
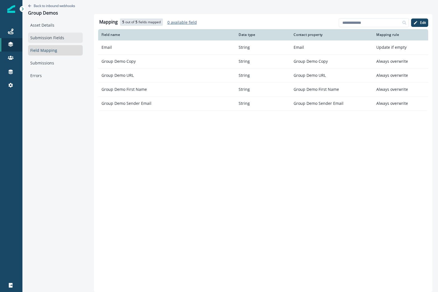
click at [57, 38] on link "Submission Fields" at bounding box center [55, 37] width 55 height 10
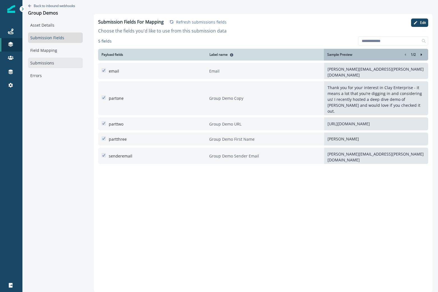
click at [50, 61] on link "Submissions" at bounding box center [55, 63] width 55 height 10
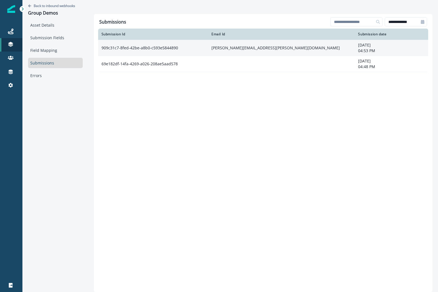
click at [163, 45] on td "909c31c7-8fed-42be-a8b0-c593e5844890" at bounding box center [153, 48] width 110 height 16
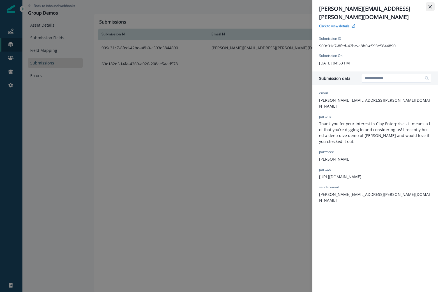
click at [429, 6] on icon "Close" at bounding box center [429, 6] width 3 height 3
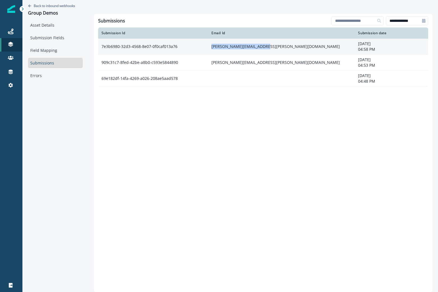
drag, startPoint x: 280, startPoint y: 49, endPoint x: 211, endPoint y: 50, distance: 69.2
click at [211, 50] on td "[PERSON_NAME][EMAIL_ADDRESS][PERSON_NAME][DOMAIN_NAME]" at bounding box center [281, 47] width 146 height 16
copy td "[PERSON_NAME][EMAIL_ADDRESS][PERSON_NAME][DOMAIN_NAME]"
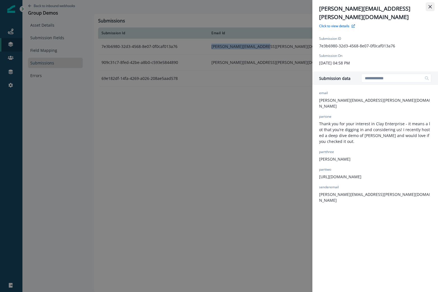
click at [431, 4] on button "Close" at bounding box center [429, 6] width 9 height 9
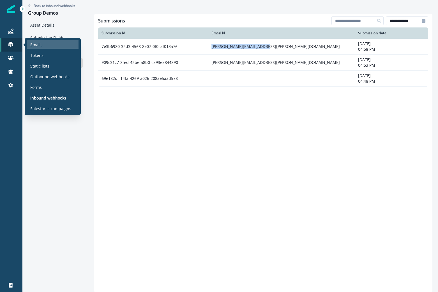
click at [41, 47] on p "Emails" at bounding box center [36, 45] width 12 height 6
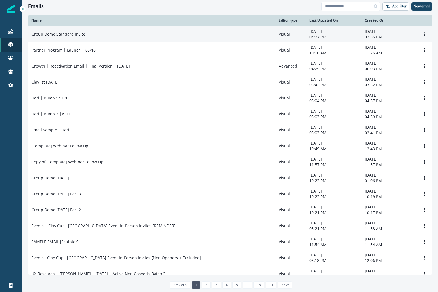
click at [122, 32] on div "Group Demo Standard Invite" at bounding box center [151, 34] width 240 height 6
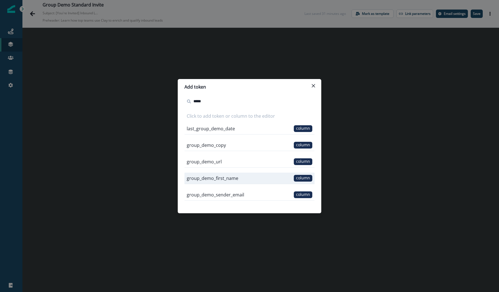
type input "*****"
click at [231, 178] on p "group_demo_first_name" at bounding box center [213, 178] width 52 height 7
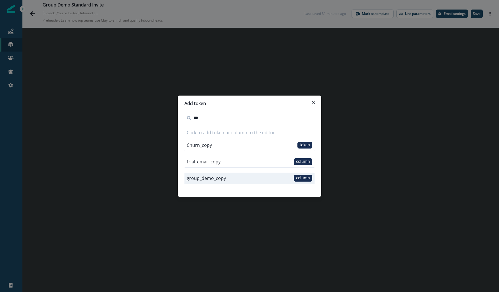
type input "***"
click at [214, 177] on p "group_demo_copy" at bounding box center [206, 178] width 39 height 7
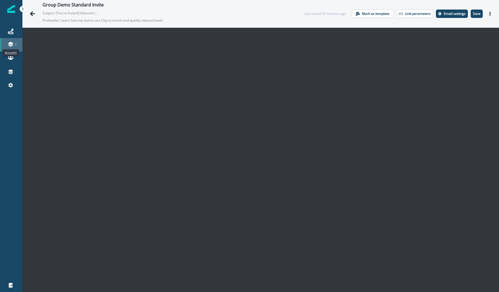
click at [13, 47] on icon at bounding box center [11, 44] width 6 height 6
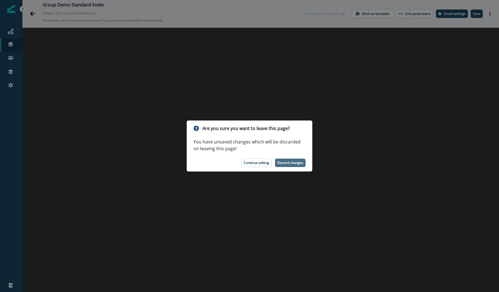
click at [280, 163] on p "Discard changes" at bounding box center [290, 163] width 26 height 4
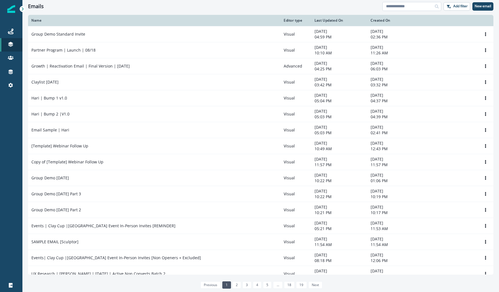
click at [420, 6] on input at bounding box center [411, 6] width 59 height 9
type input "****"
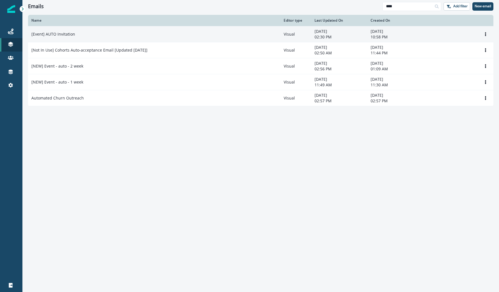
click at [157, 34] on div "[Event] AUTO Invitation" at bounding box center [153, 34] width 245 height 6
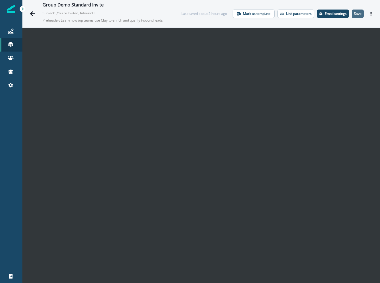
click at [250, 12] on p "Save" at bounding box center [358, 14] width 8 height 4
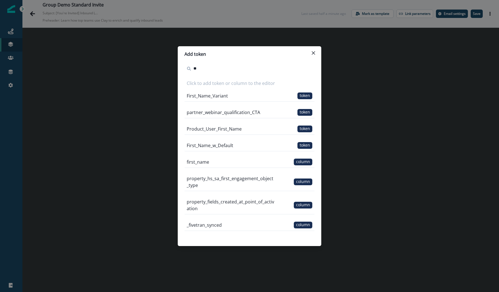
type input "*"
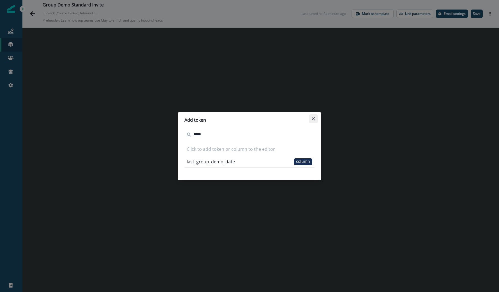
type input "*****"
click at [250, 120] on button "Close" at bounding box center [313, 118] width 9 height 9
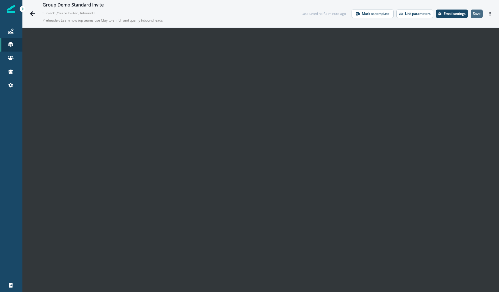
click at [250, 13] on p "Save" at bounding box center [477, 14] width 8 height 4
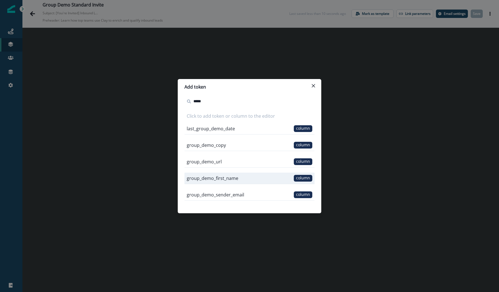
type input "*****"
click at [223, 180] on p "group_demo_first_name" at bounding box center [213, 178] width 52 height 7
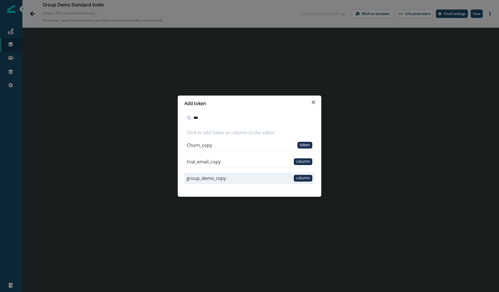
type input "***"
click at [232, 183] on div "group_demo_copy column" at bounding box center [249, 178] width 130 height 11
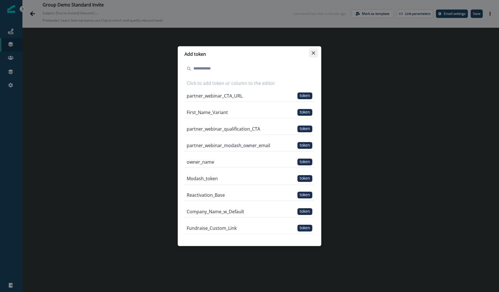
click at [311, 51] on button "Close" at bounding box center [313, 52] width 9 height 9
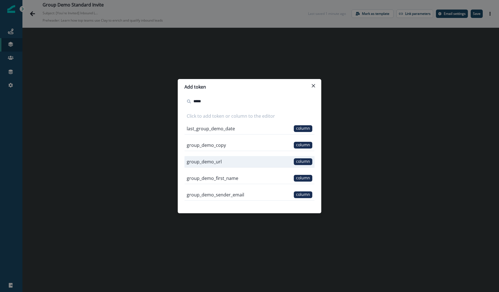
type input "*****"
click at [257, 160] on div "group_demo_url column" at bounding box center [249, 161] width 130 height 11
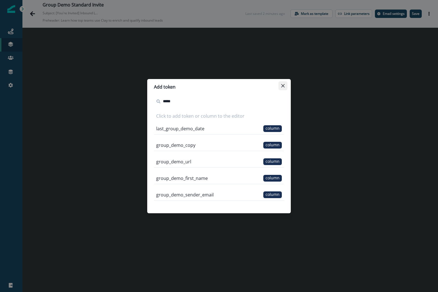
type input "*****"
click at [283, 85] on icon "Close" at bounding box center [282, 85] width 3 height 3
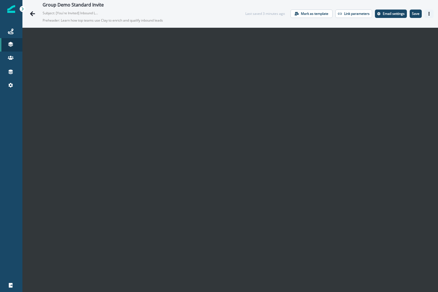
click at [431, 11] on button "Actions" at bounding box center [428, 14] width 9 height 8
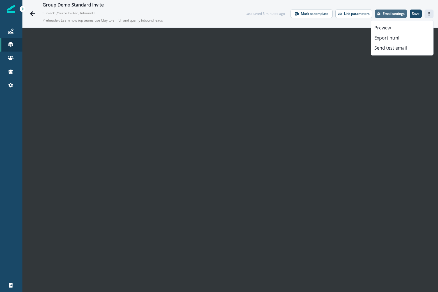
click at [394, 13] on p "Email settings" at bounding box center [393, 14] width 22 height 4
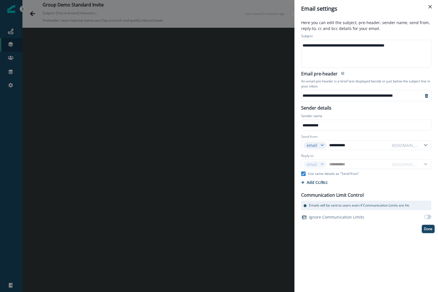
click at [354, 124] on div "**********" at bounding box center [365, 125] width 129 height 8
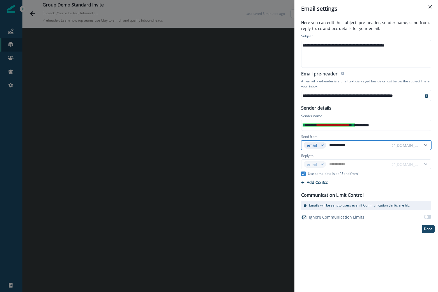
click at [370, 145] on input "**********" at bounding box center [358, 145] width 61 height 9
type input "**********"
click at [318, 146] on div "email" at bounding box center [312, 145] width 17 height 6
click at [318, 165] on p "token" at bounding box center [314, 167] width 22 height 10
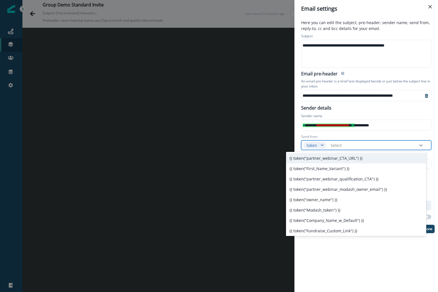
click at [344, 148] on div at bounding box center [371, 145] width 83 height 7
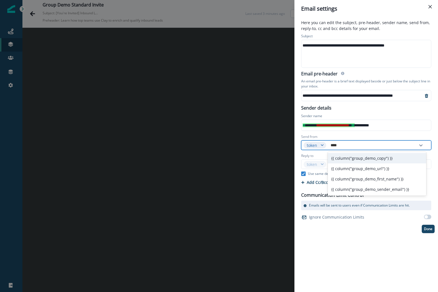
type input "*****"
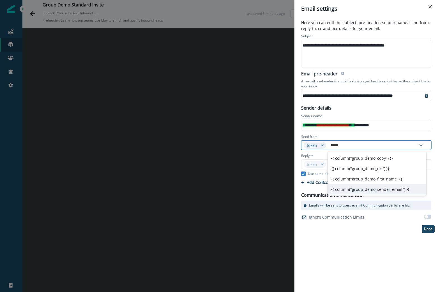
click at [359, 193] on div "{{ column("group_demo_sender_email") }}" at bounding box center [376, 189] width 98 height 10
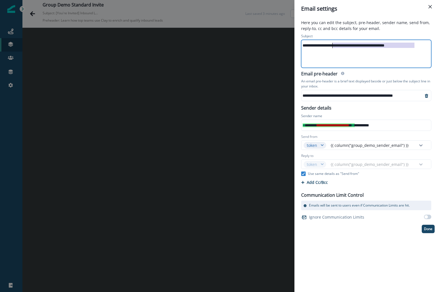
drag, startPoint x: 416, startPoint y: 42, endPoint x: 332, endPoint y: 41, distance: 84.3
click at [332, 42] on div "**********" at bounding box center [365, 45] width 129 height 8
click at [398, 28] on p "Here you can edit the subject, pre-header, sender name, send from, reply-to, cc…" at bounding box center [365, 26] width 137 height 13
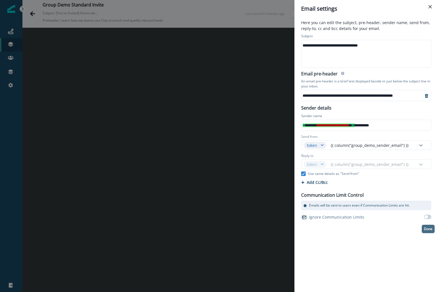
click at [428, 232] on button "Done" at bounding box center [427, 229] width 13 height 8
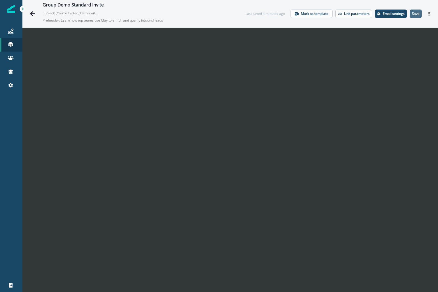
click at [419, 14] on button "Save" at bounding box center [415, 14] width 12 height 8
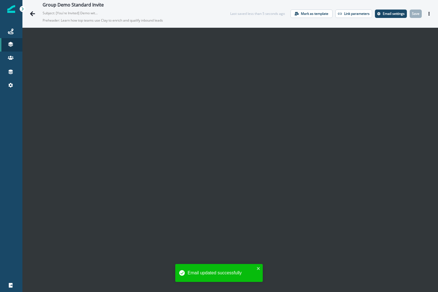
click at [428, 12] on icon "Actions" at bounding box center [429, 14] width 4 height 4
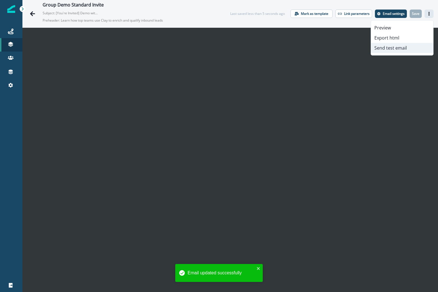
click at [394, 50] on button "Send test email" at bounding box center [402, 48] width 62 height 10
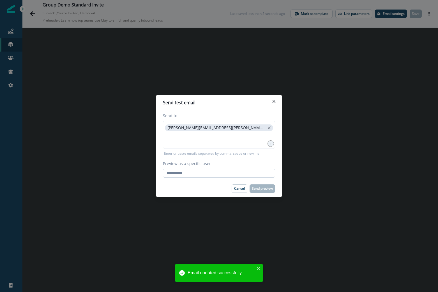
click at [201, 176] on input "Preview as a specific user" at bounding box center [219, 173] width 112 height 9
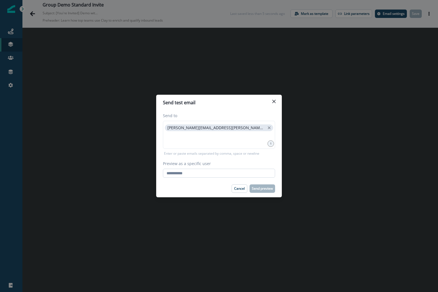
paste input "**********"
type input "**********"
click at [254, 189] on p "Send preview" at bounding box center [262, 189] width 21 height 4
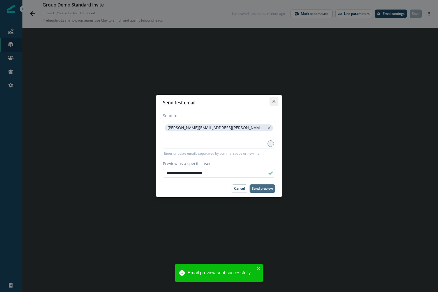
click at [275, 105] on button "Close" at bounding box center [273, 101] width 9 height 9
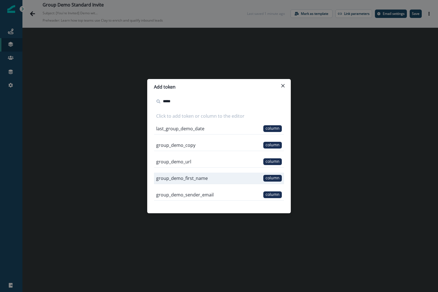
type input "*****"
click at [194, 180] on p "group_demo_first_name" at bounding box center [182, 178] width 52 height 7
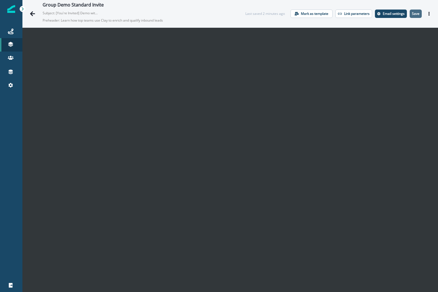
click at [419, 16] on button "Save" at bounding box center [415, 14] width 12 height 8
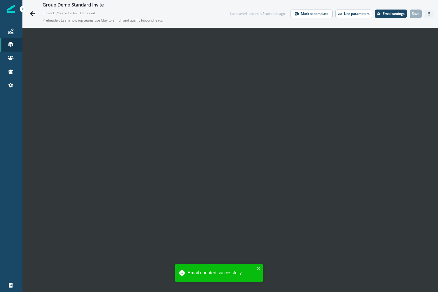
click at [432, 14] on button "Actions" at bounding box center [428, 14] width 9 height 8
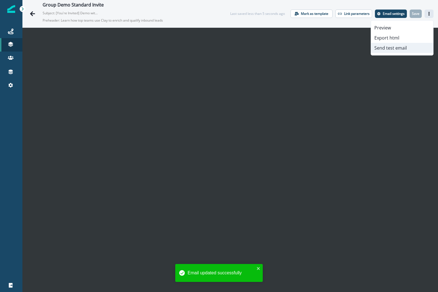
click at [402, 45] on button "Send test email" at bounding box center [402, 48] width 62 height 10
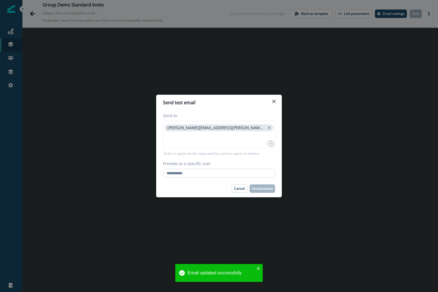
click at [204, 176] on input "Preview as a specific user" at bounding box center [219, 173] width 112 height 9
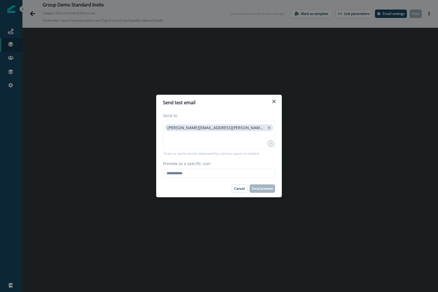
paste input "**********"
type input "**********"
click at [256, 186] on button "Send preview" at bounding box center [261, 188] width 25 height 8
click at [274, 105] on button "Close" at bounding box center [273, 101] width 9 height 9
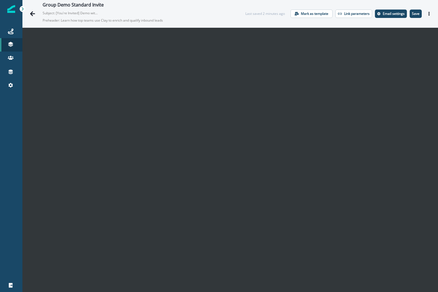
click at [411, 19] on div "Group Demo Standard Invite Subject: [You're Invited] Demo with GTM Engineer Pre…" at bounding box center [229, 13] width 415 height 27
click at [414, 16] on button "Save" at bounding box center [415, 14] width 12 height 8
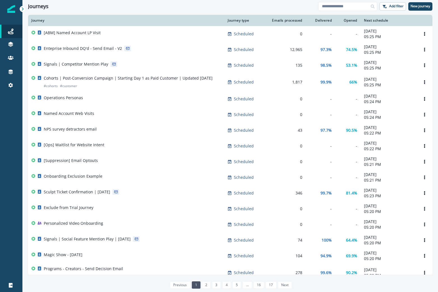
click at [192, 13] on div "Clear" at bounding box center [229, 14] width 415 height 2
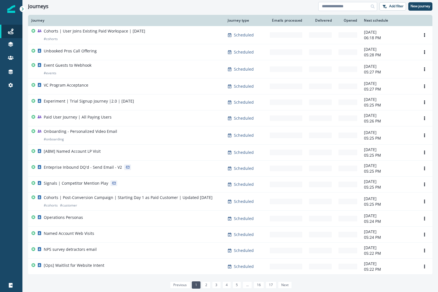
click at [353, 6] on input at bounding box center [347, 6] width 59 height 9
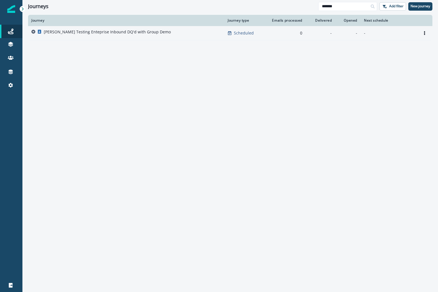
type input "*******"
click at [127, 31] on p "[PERSON_NAME] Testing Enteprise Inbound DQ'd with Group Demo" at bounding box center [107, 32] width 127 height 6
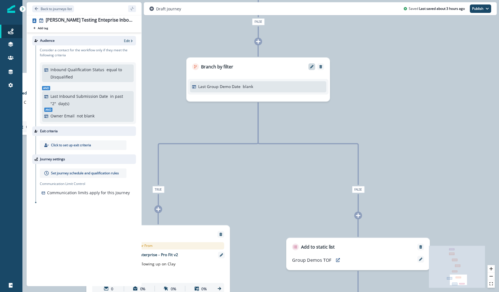
click at [311, 67] on icon "Edit" at bounding box center [311, 66] width 3 height 3
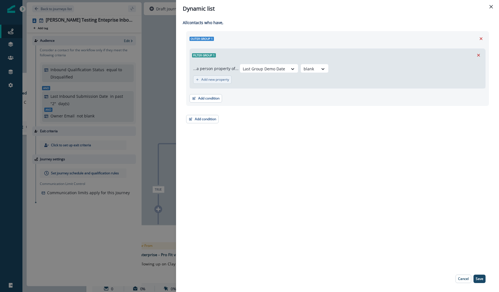
click at [223, 81] on p "Add new property" at bounding box center [215, 80] width 28 height 4
click at [303, 72] on div at bounding box center [309, 68] width 12 height 7
type input "*"
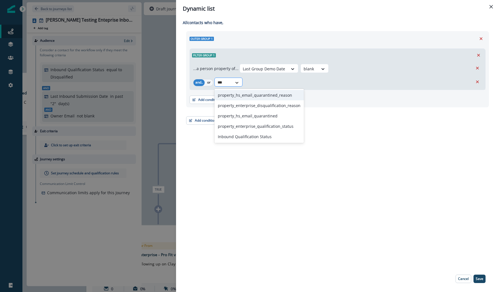
type input "****"
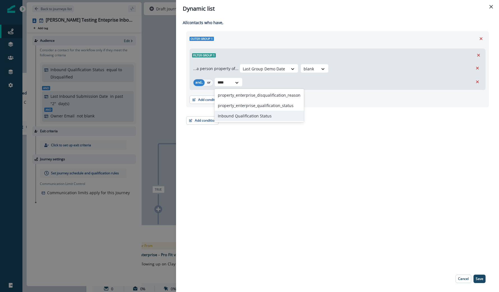
click at [223, 113] on div "Inbound Qualification Status" at bounding box center [258, 116] width 89 height 10
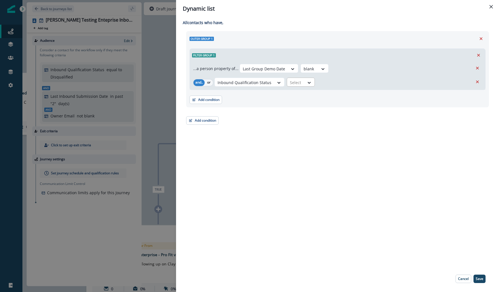
click at [285, 72] on div at bounding box center [264, 68] width 42 height 7
click at [298, 104] on div "equal to" at bounding box center [307, 105] width 44 height 10
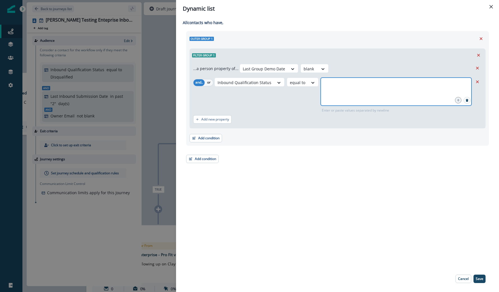
click at [335, 87] on input "text" at bounding box center [395, 84] width 149 height 11
type input "**********"
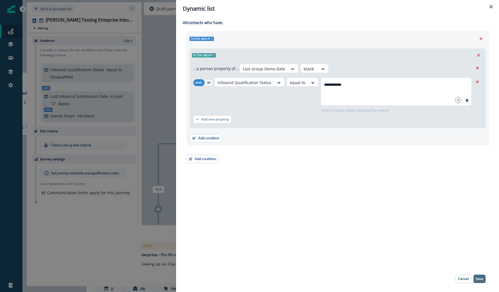
click at [437, 274] on button "Save" at bounding box center [479, 278] width 12 height 8
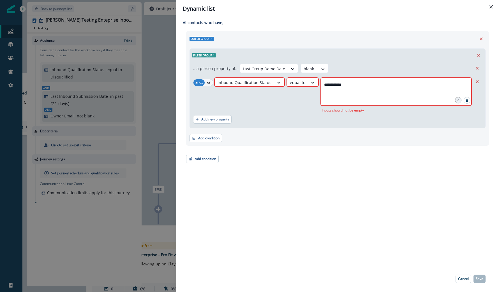
click at [379, 96] on div "**********" at bounding box center [395, 92] width 151 height 28
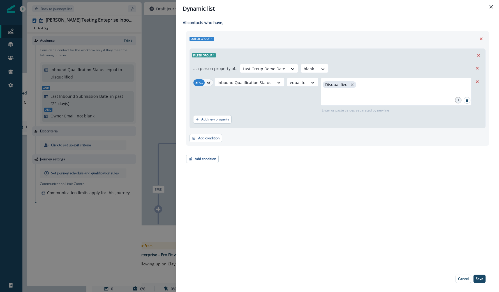
click at [437, 273] on footer "Cancel Save" at bounding box center [469, 278] width 43 height 17
click at [437, 277] on p "Save" at bounding box center [479, 279] width 8 height 4
